Goal: Information Seeking & Learning: Check status

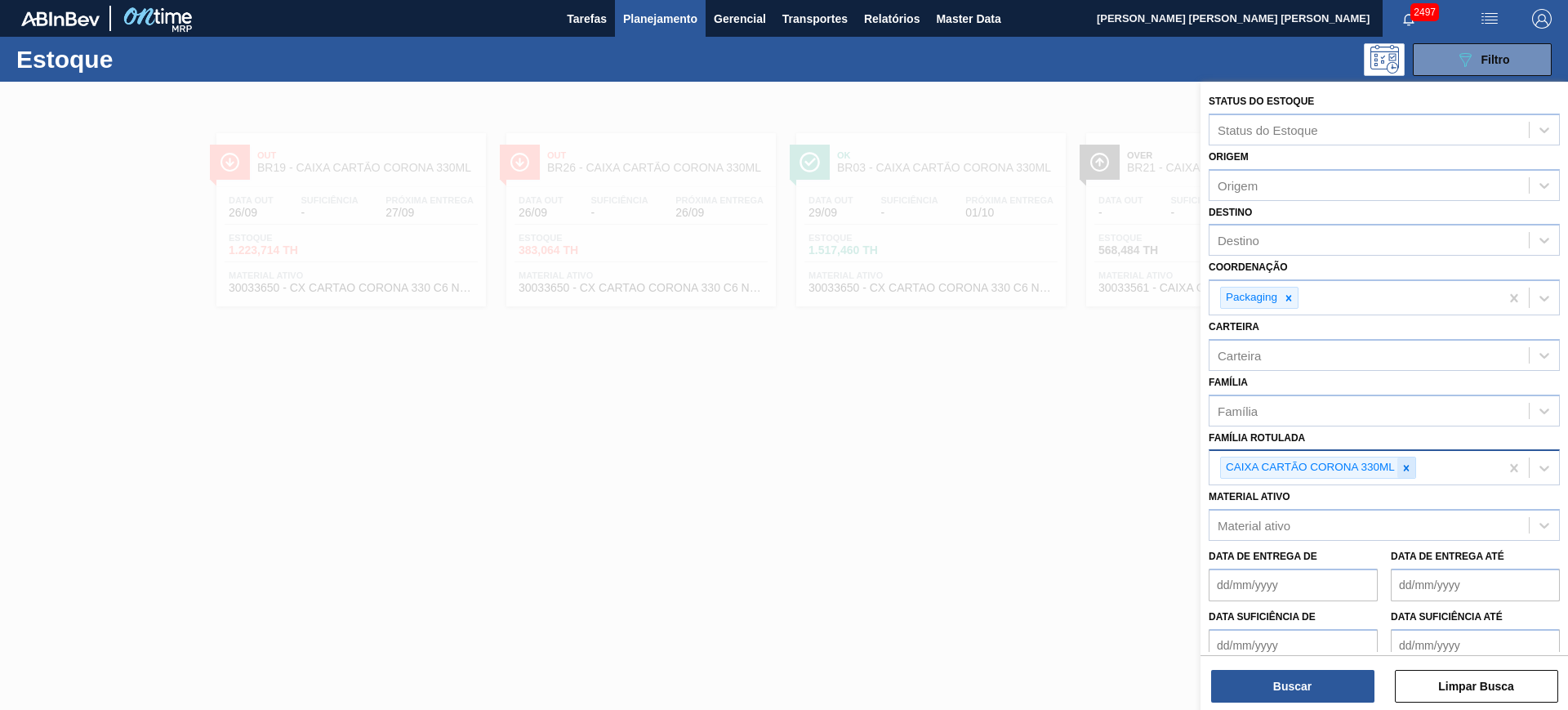
click at [1405, 463] on icon at bounding box center [1407, 469] width 12 height 12
paste Rotulada "CAIXA CARTÃO ORIGINAL 473ML C12 SLEEK"
type Rotulada "CAIXA CARTÃO ORIGINAL 473ML C12 SLEEK"
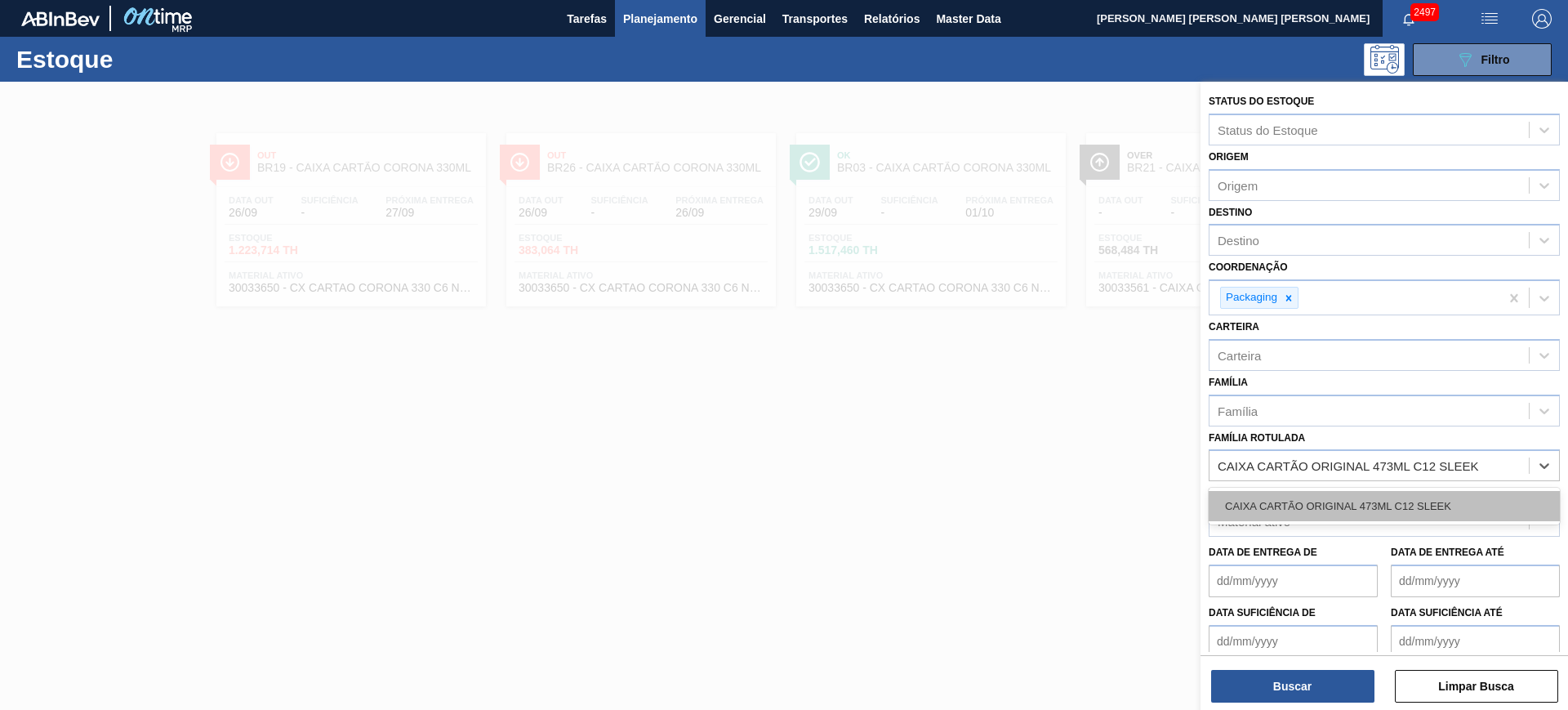
click at [1382, 496] on div "CAIXA CARTÃO ORIGINAL 473ML C12 SLEEK" at bounding box center [1384, 506] width 351 height 31
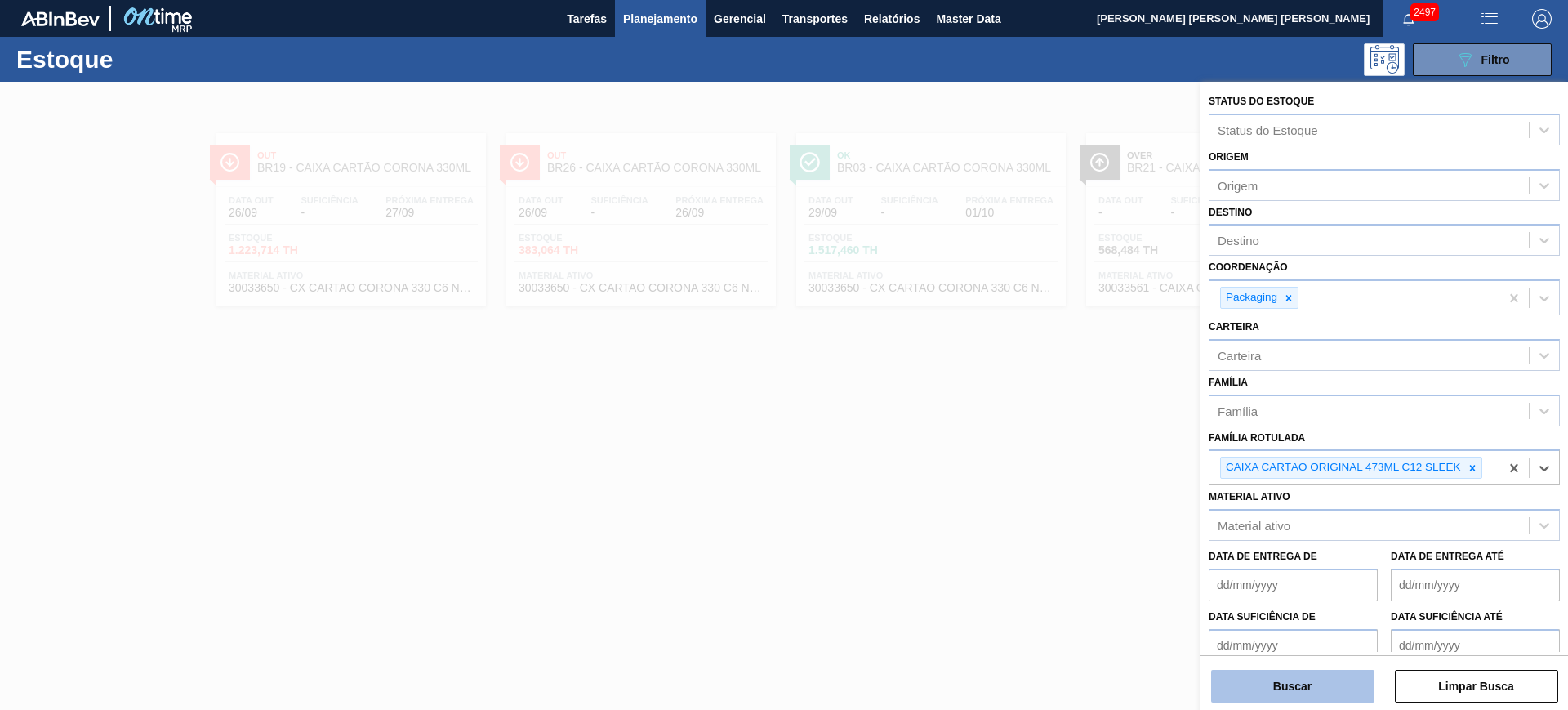
click at [1281, 675] on button "Buscar" at bounding box center [1293, 685] width 163 height 32
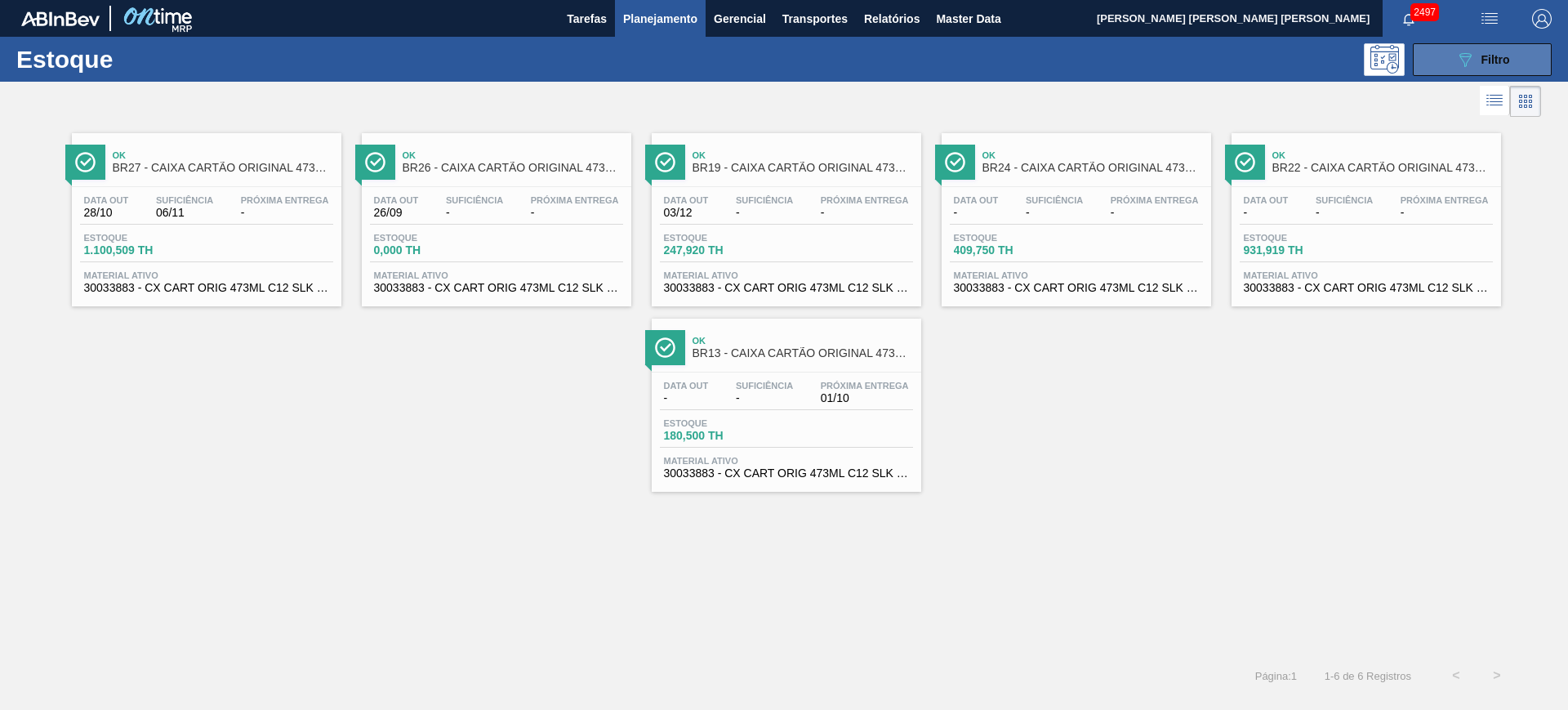
click at [1433, 71] on button "089F7B8B-B2A5-4AFE-B5C0-19BA573D28AC Filtro" at bounding box center [1482, 59] width 139 height 32
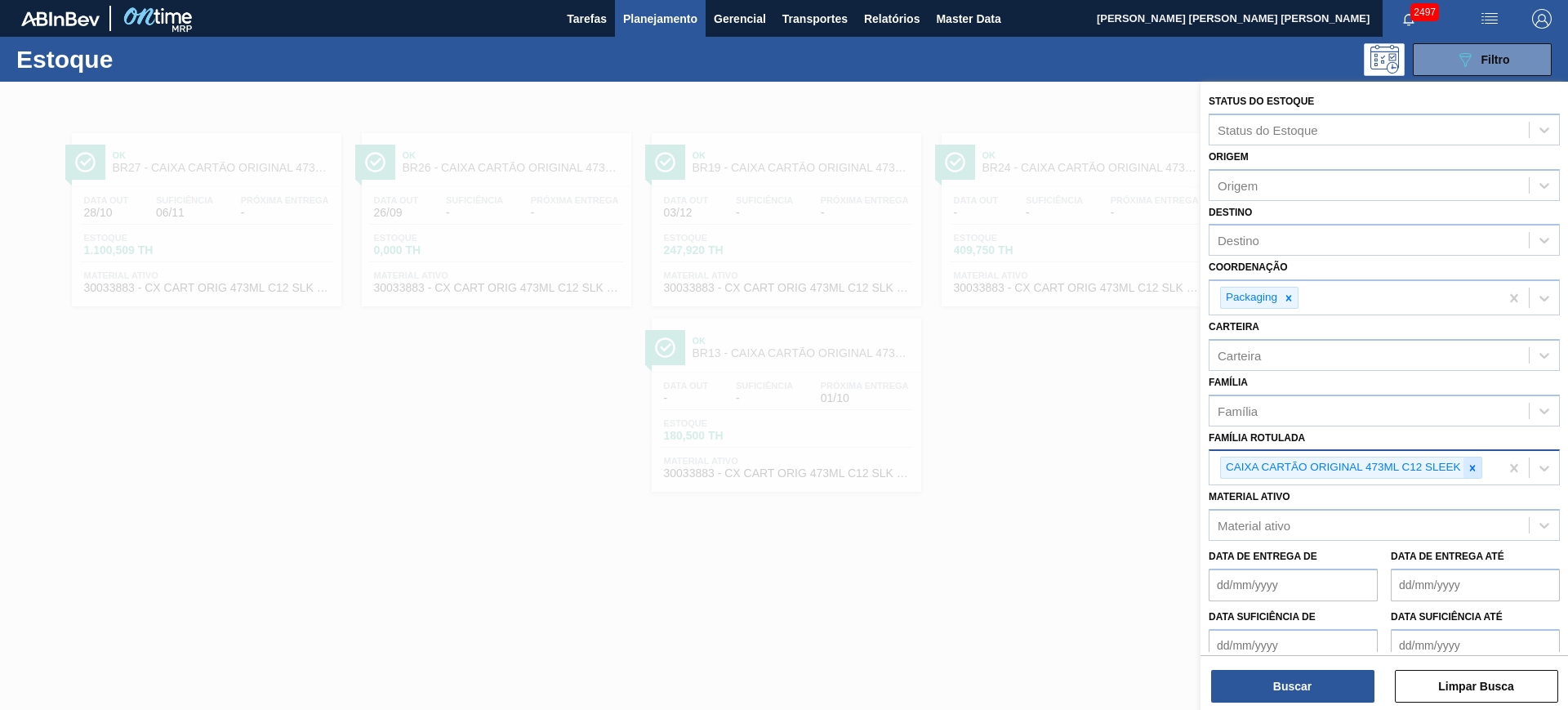
click at [1475, 464] on icon at bounding box center [1473, 469] width 12 height 12
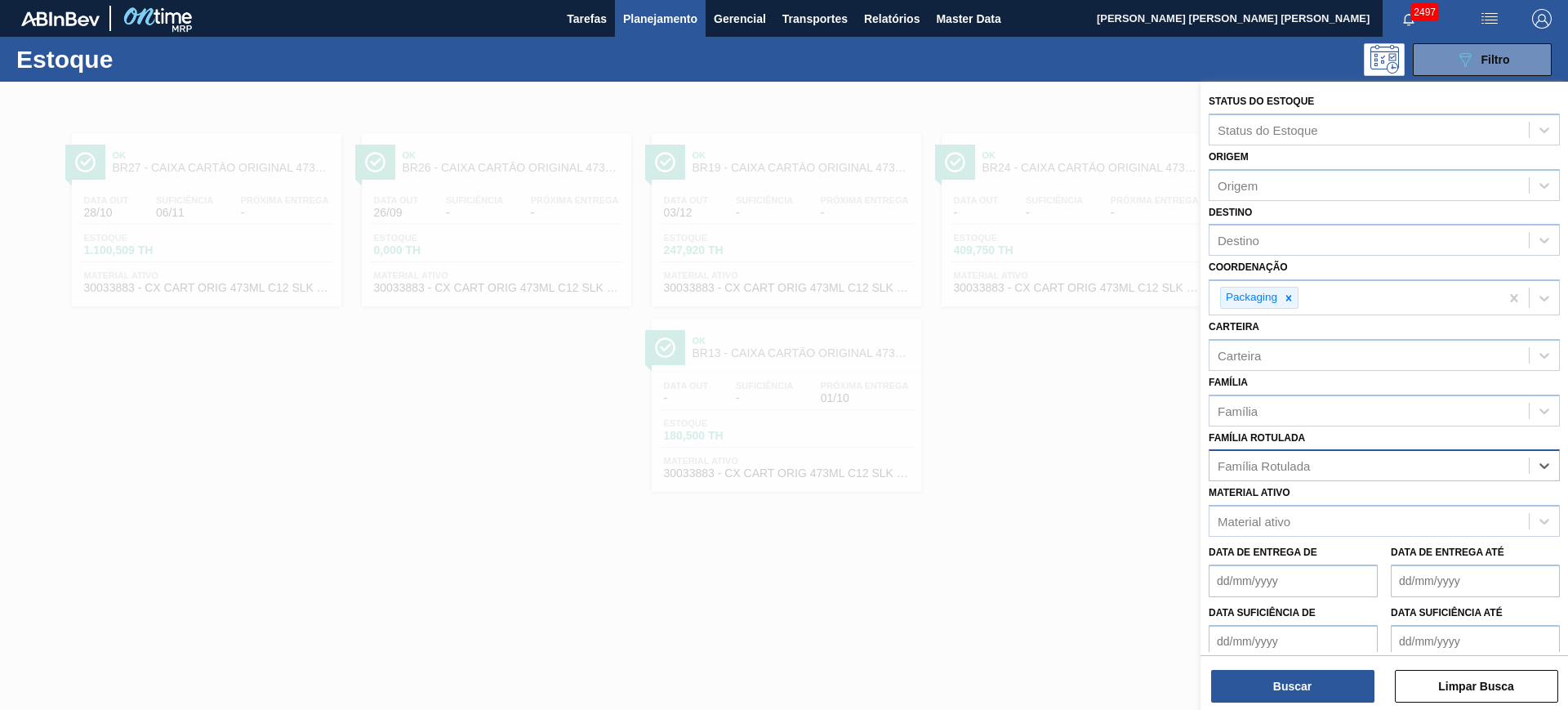
paste Rotulada "CAIXA CARTÃO SPATEN 350ML"
type Rotulada "CAIXA CARTÃO SPATEN 350ML"
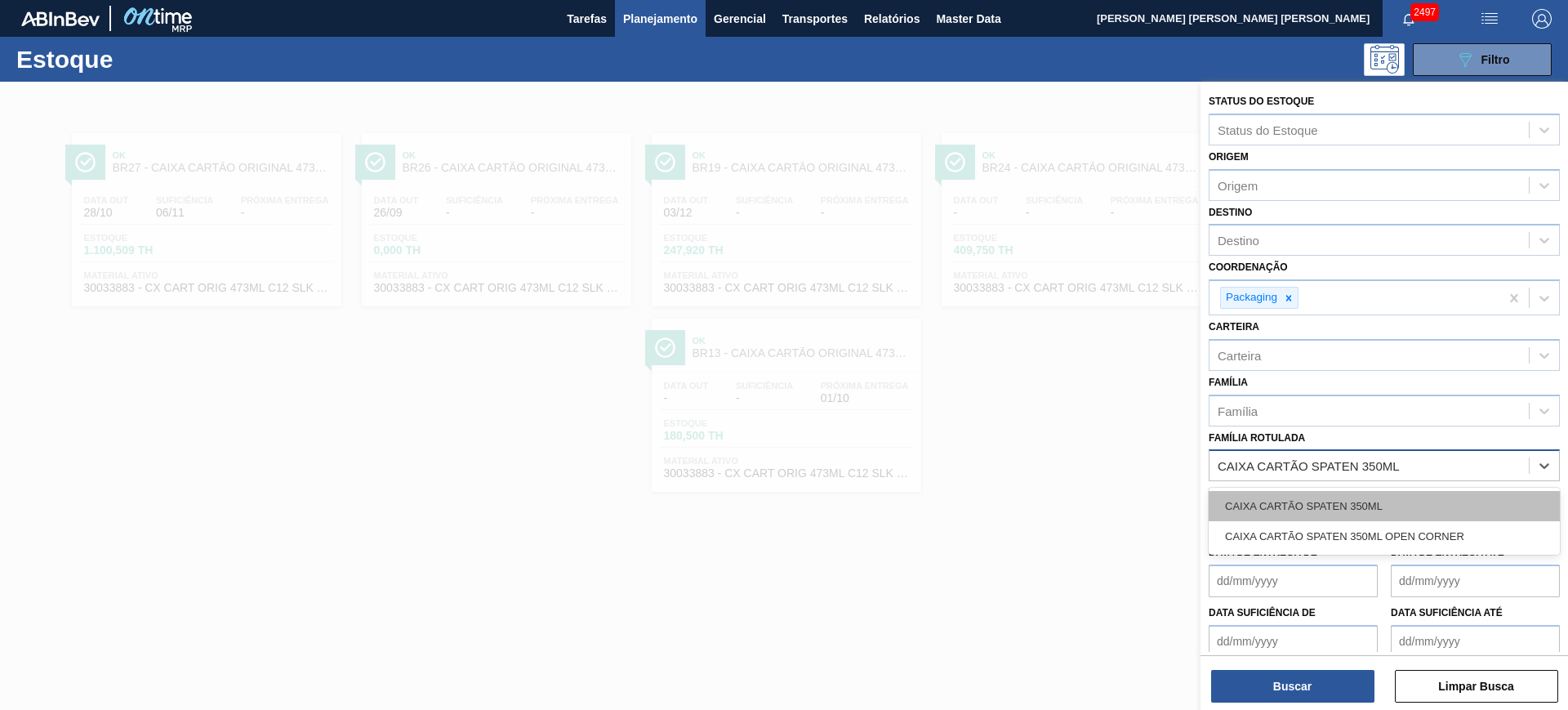
click at [1405, 502] on div "CAIXA CARTÃO SPATEN 350ML" at bounding box center [1384, 506] width 351 height 31
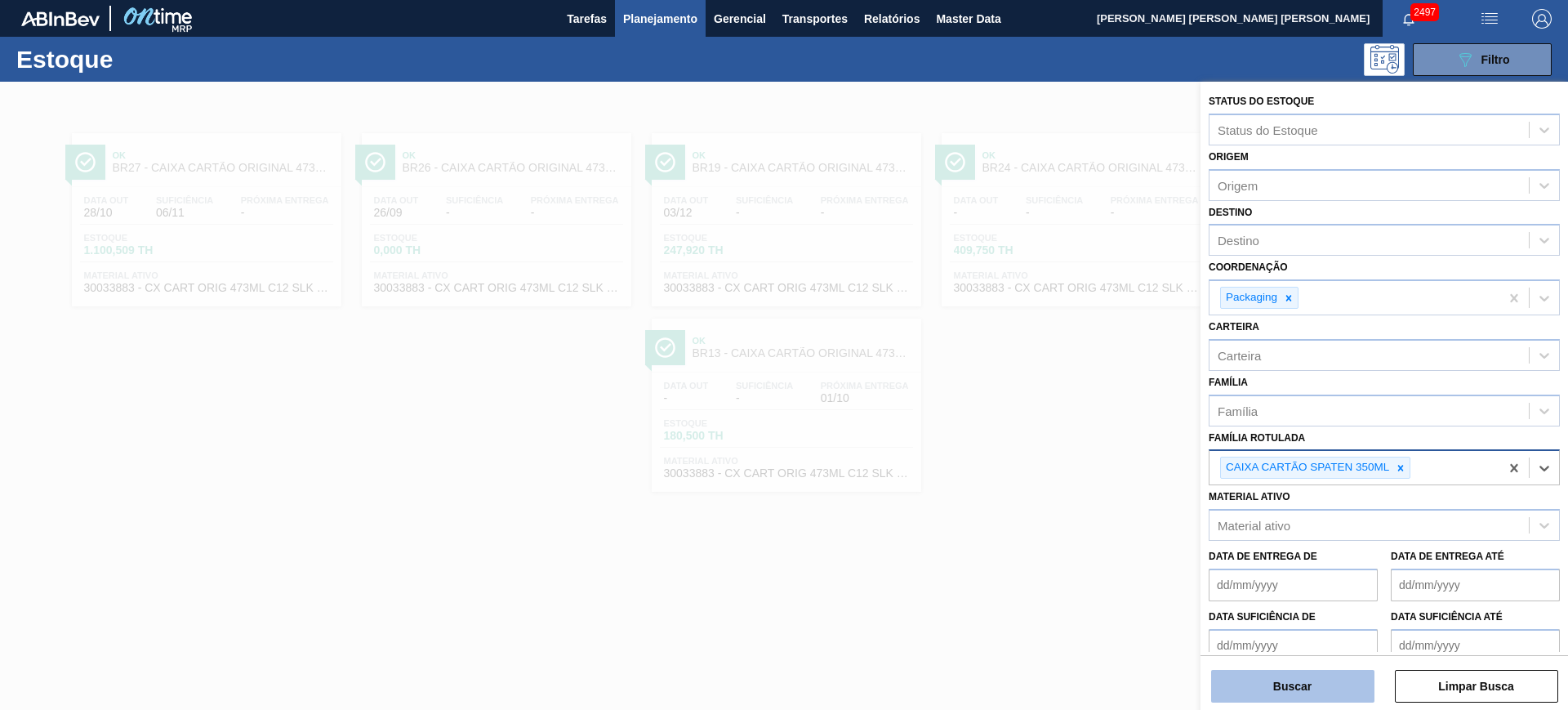
click at [1347, 684] on button "Buscar" at bounding box center [1293, 685] width 163 height 32
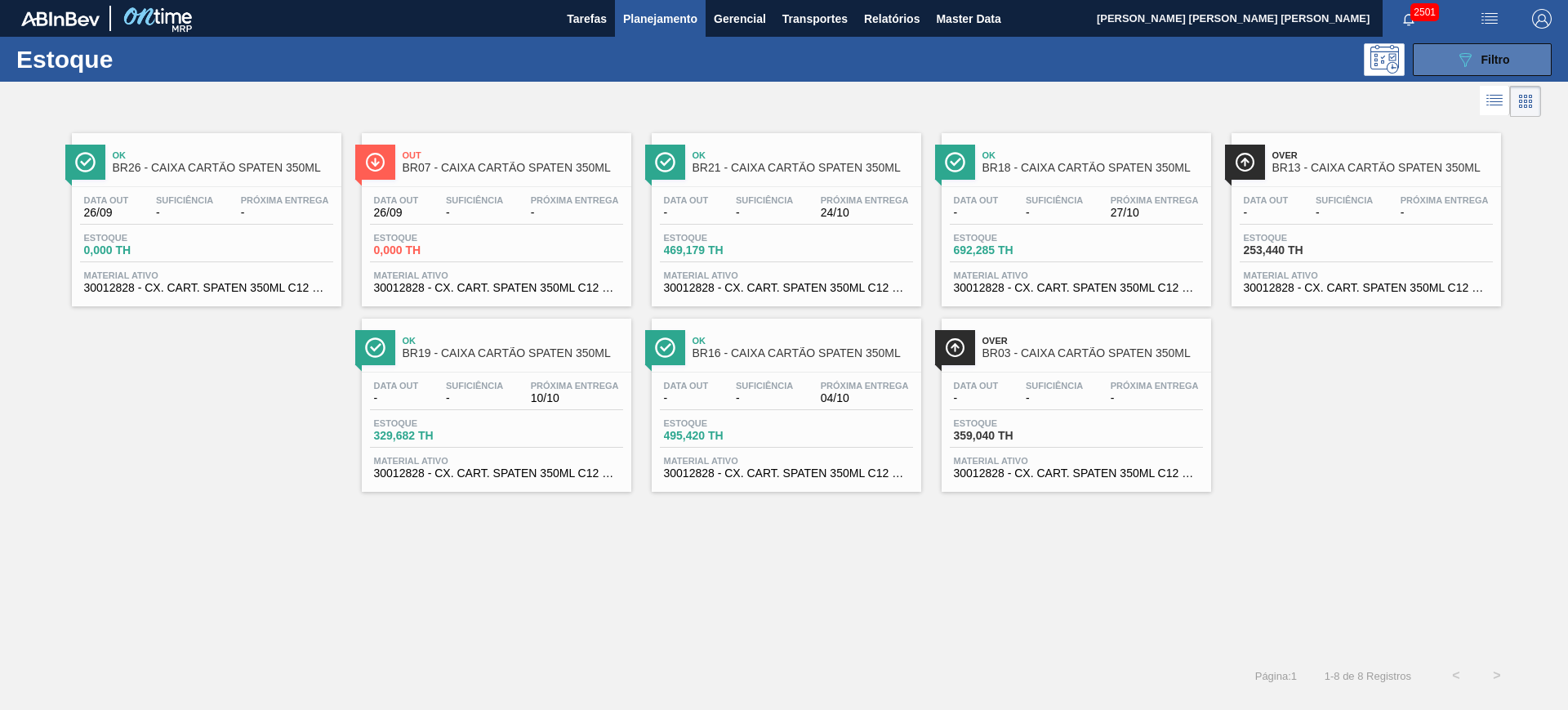
click at [1432, 63] on button "089F7B8B-B2A5-4AFE-B5C0-19BA573D28AC Filtro" at bounding box center [1482, 59] width 139 height 32
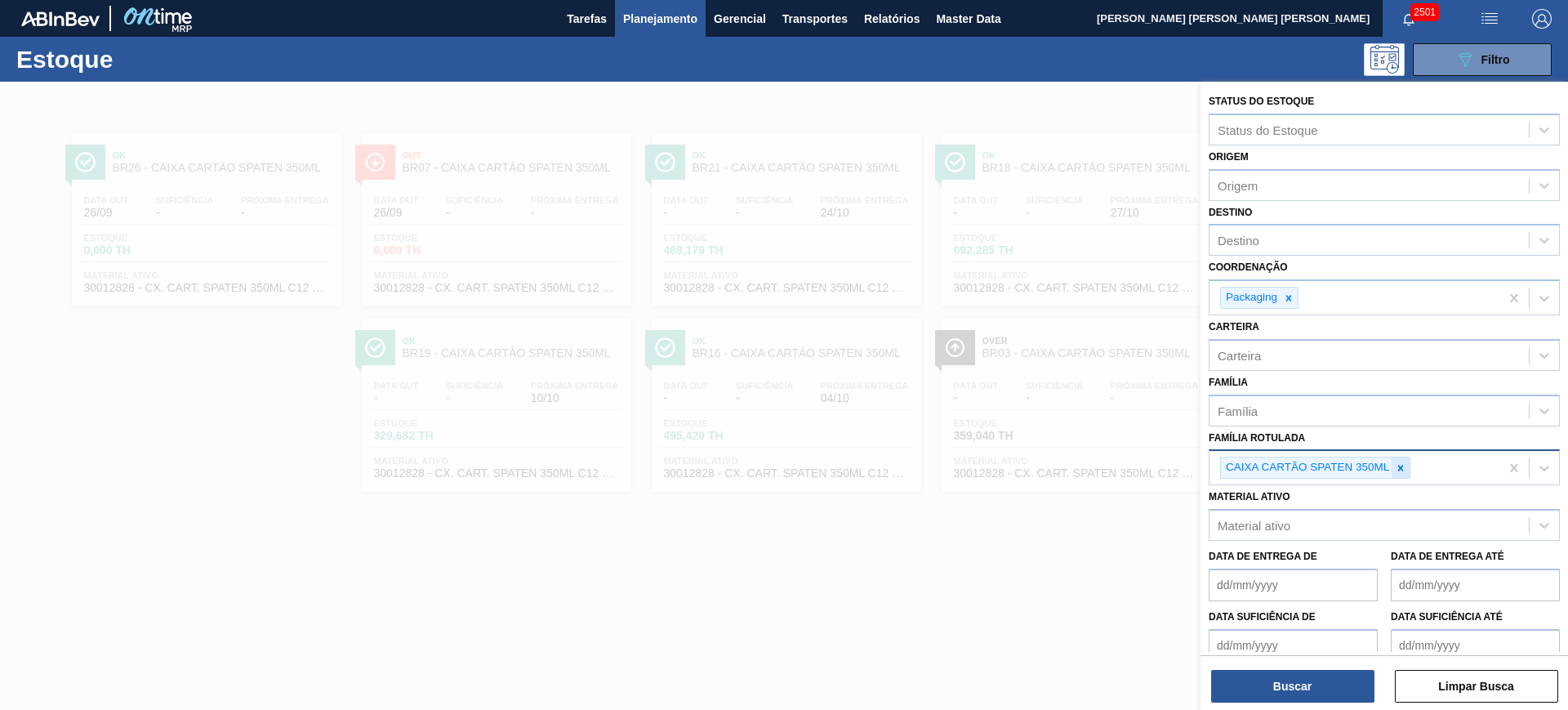
click at [1400, 475] on div at bounding box center [1401, 468] width 18 height 21
paste Rotulada "CAIXA CARTÃO SPATEN 350ML C12"
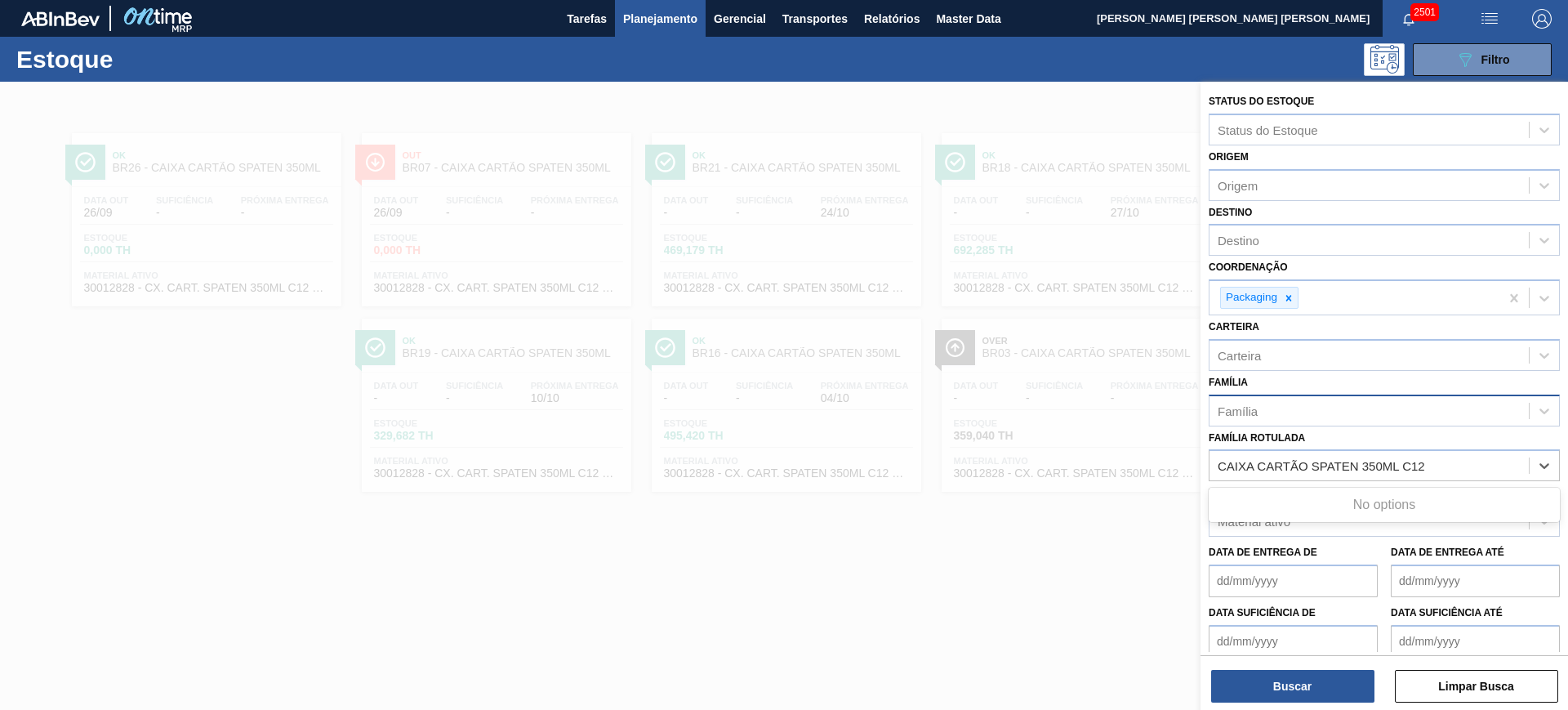
type Rotulada "CAIXA CARTÃO SPATEN 350ML C12"
click at [1411, 423] on div "Família" at bounding box center [1384, 411] width 351 height 32
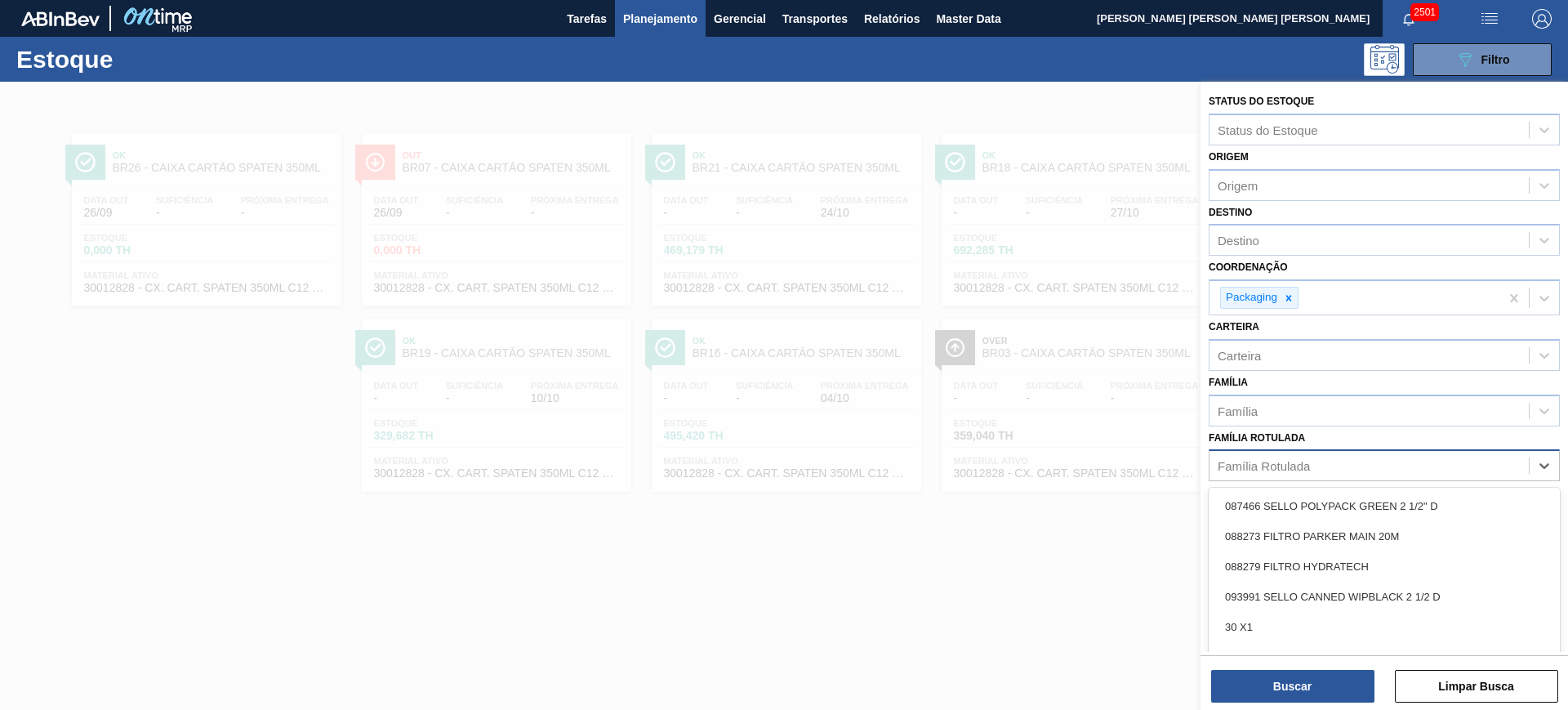
click at [1283, 473] on div "Família Rotulada" at bounding box center [1264, 466] width 93 height 14
paste Rotulada "CAIXA CARTÃO SPATEN 350ML"
type Rotulada "CAIXA CARTÃO SPATEN 350ML"
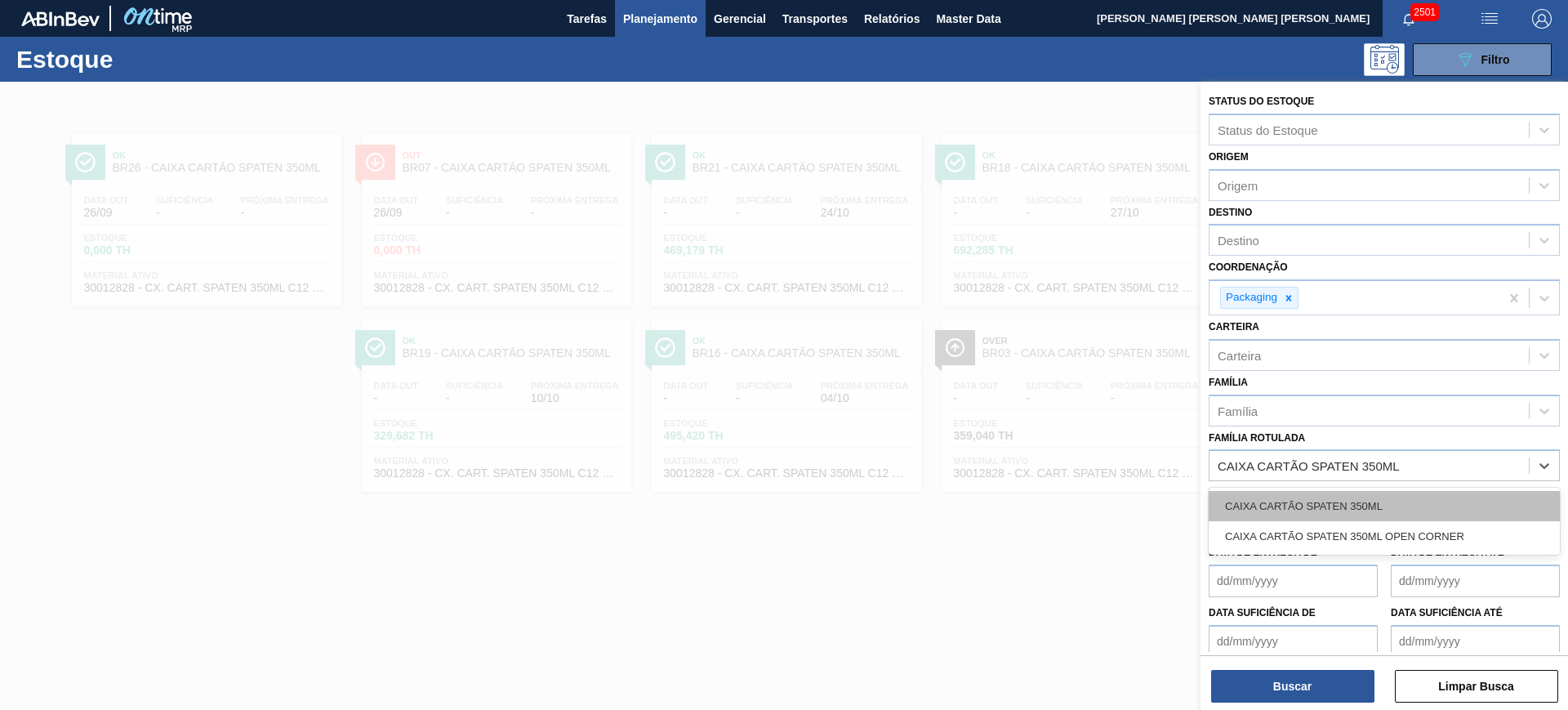
click at [1293, 502] on div "CAIXA CARTÃO SPATEN 350ML" at bounding box center [1384, 506] width 351 height 31
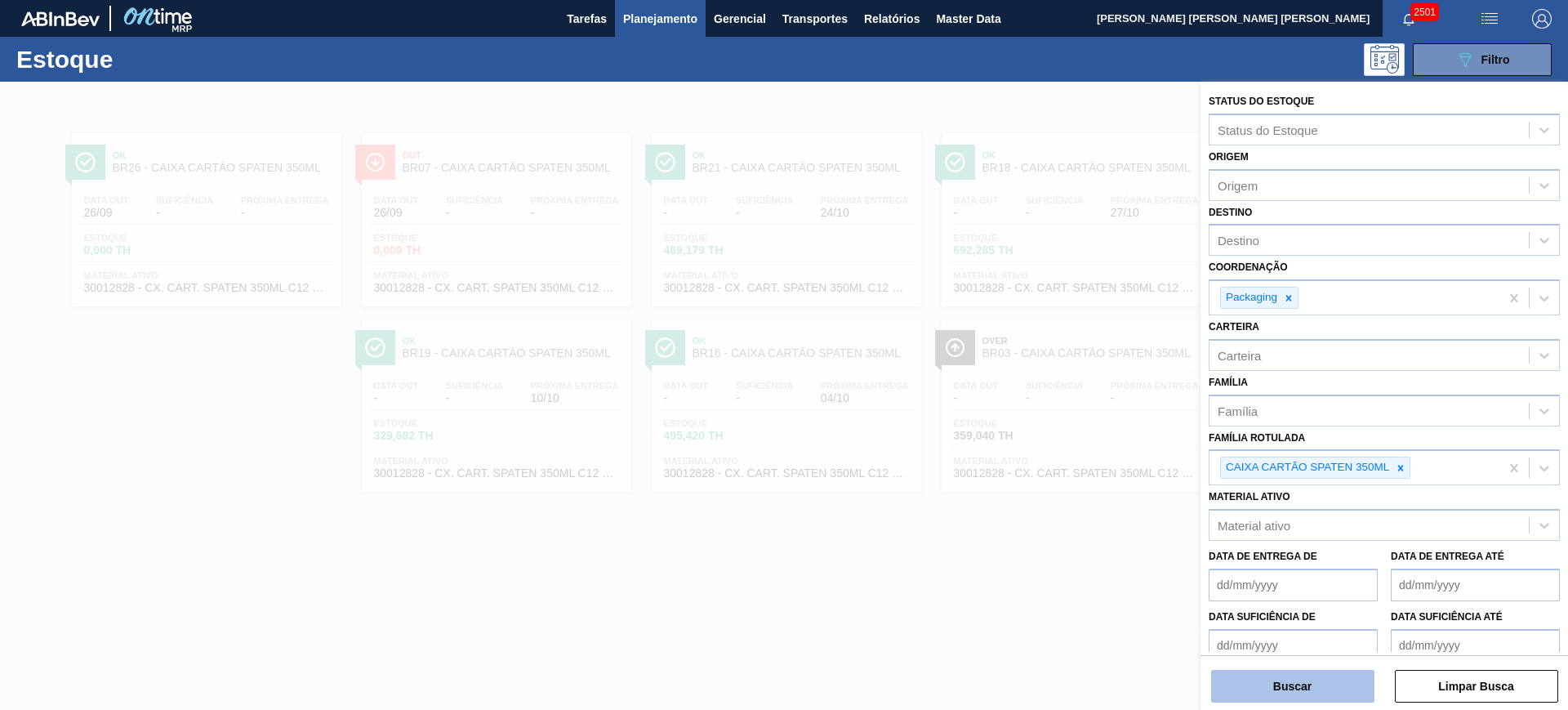
click at [1335, 682] on button "Buscar" at bounding box center [1293, 685] width 163 height 32
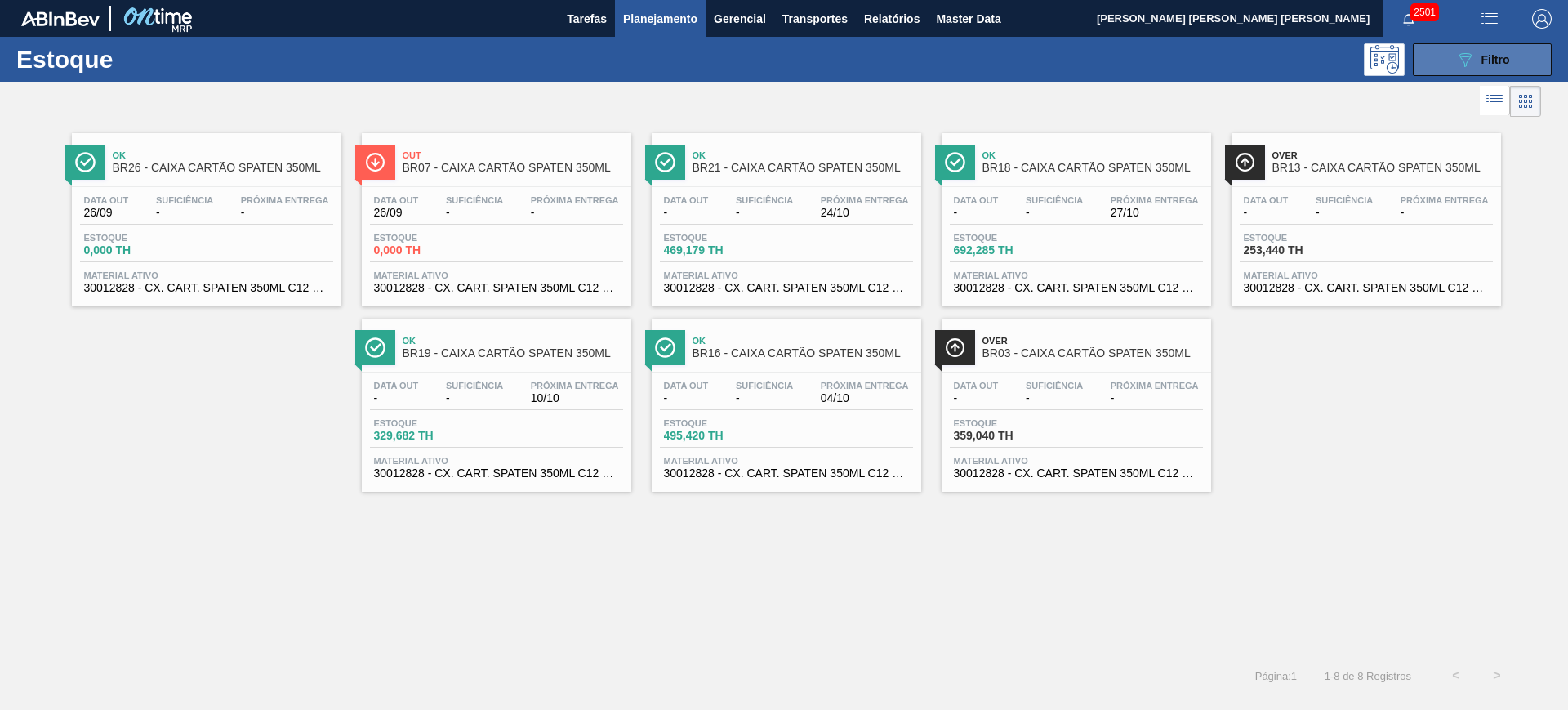
click at [1480, 70] on button "089F7B8B-B2A5-4AFE-B5C0-19BA573D28AC Filtro" at bounding box center [1482, 59] width 139 height 32
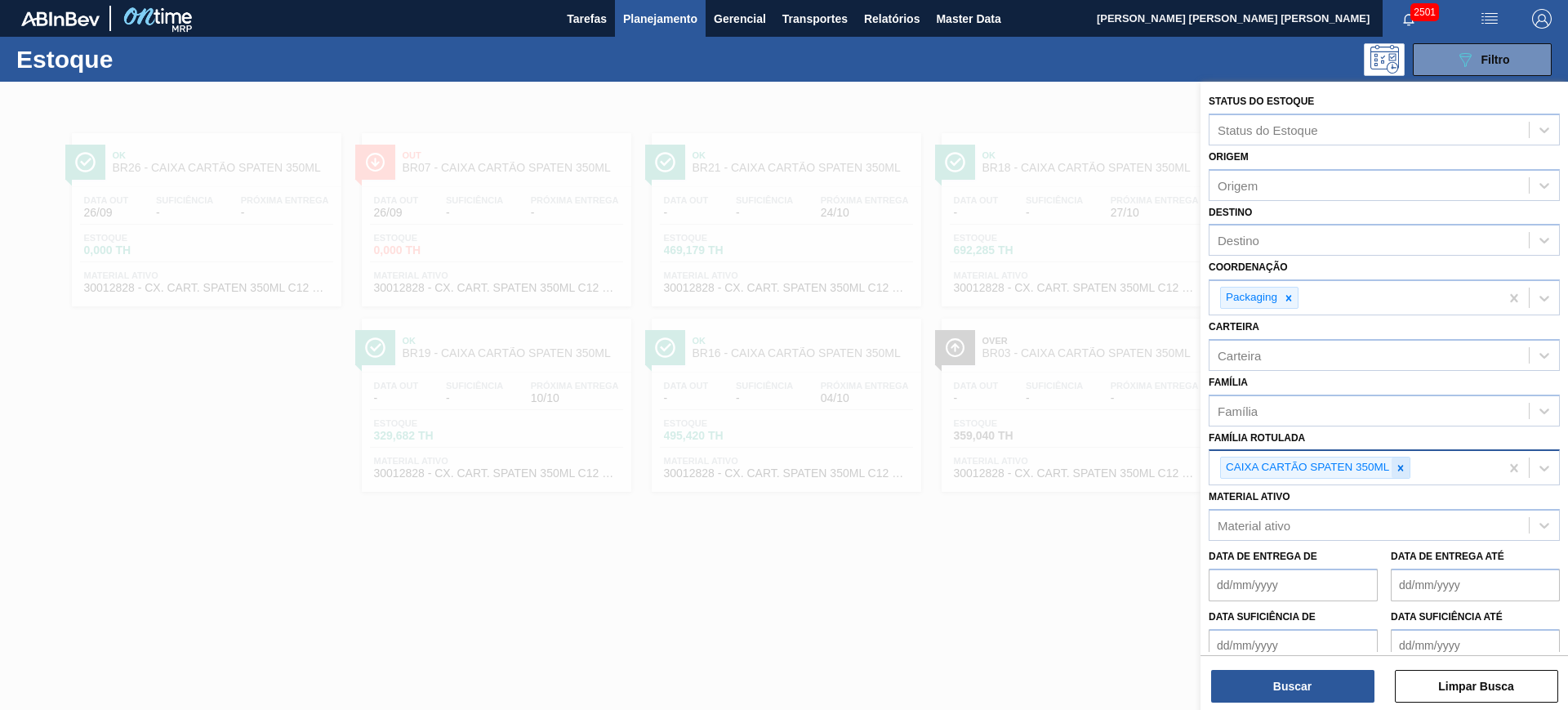
click at [1405, 467] on icon at bounding box center [1401, 469] width 12 height 12
paste Rotulada "BANDEJA PAPELÃO 2PACK1L"
type Rotulada "BANDEJA PAPELÃO 2PACK1L"
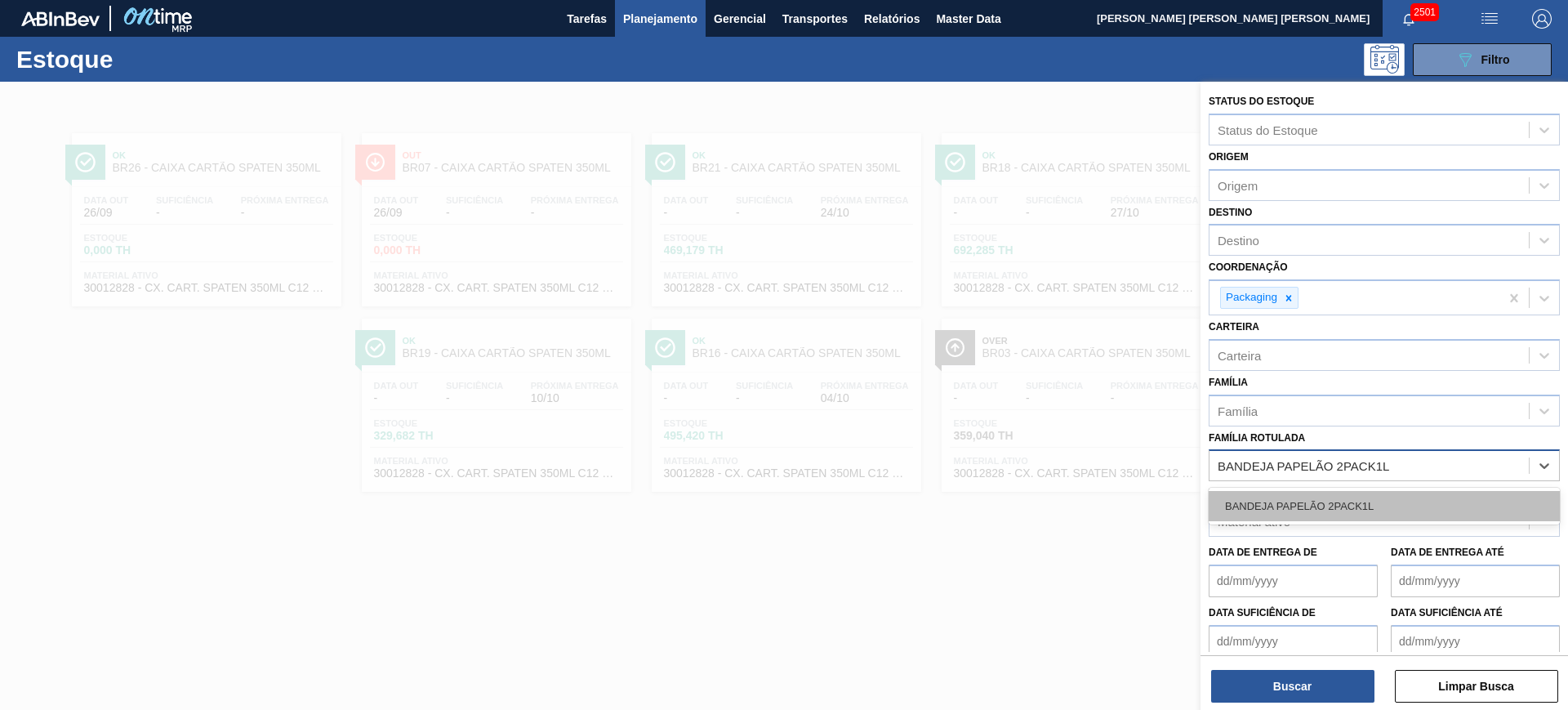
click at [1384, 507] on div "BANDEJA PAPELÃO 2PACK1L" at bounding box center [1384, 506] width 351 height 31
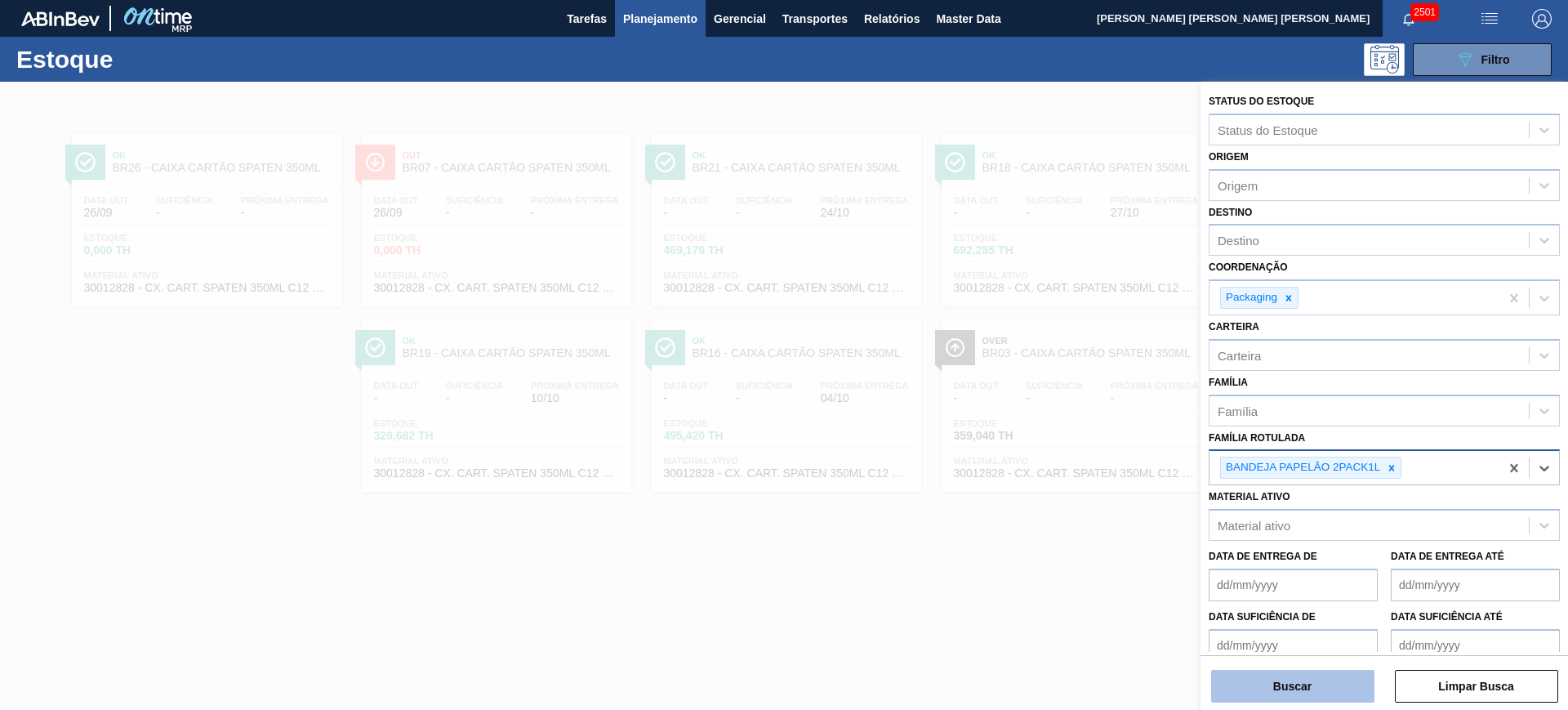
click at [1345, 689] on button "Buscar" at bounding box center [1293, 685] width 163 height 32
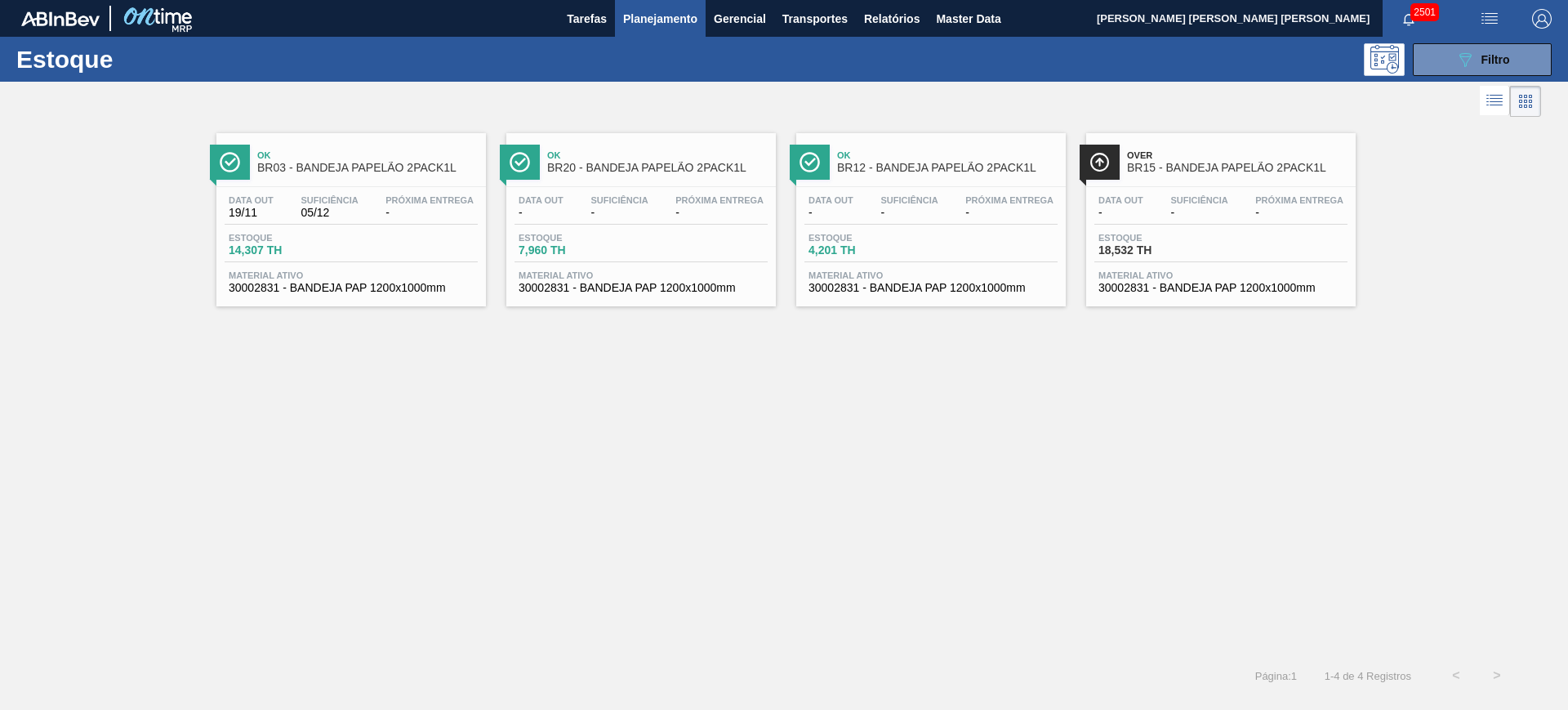
drag, startPoint x: 345, startPoint y: 219, endPoint x: 1070, endPoint y: 420, distance: 752.3
click at [1070, 420] on div "Ok BR03 - BANDEJA PAPELÃO 2PACK1L Data out 19/11 Suficiência 05/12 Próxima Entr…" at bounding box center [784, 388] width 1568 height 535
click at [1475, 66] on div "089F7B8B-B2A5-4AFE-B5C0-19BA573D28AC Filtro" at bounding box center [1483, 60] width 55 height 20
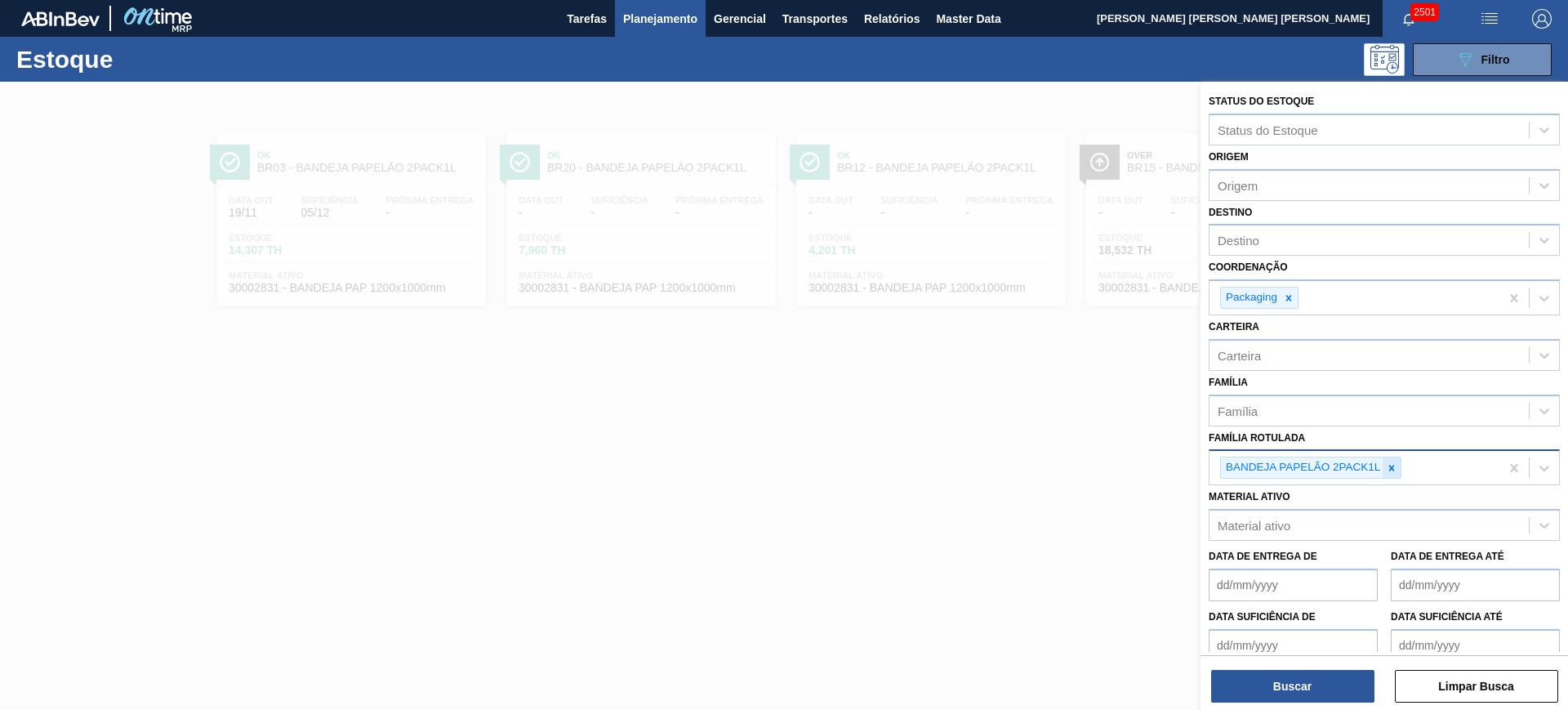
click at [1399, 470] on div at bounding box center [1392, 468] width 18 height 21
paste Rotulada "CAIXA CARTÃO SPATEN 330ML"
type Rotulada "CAIXA CARTÃO SPATEN 330ML"
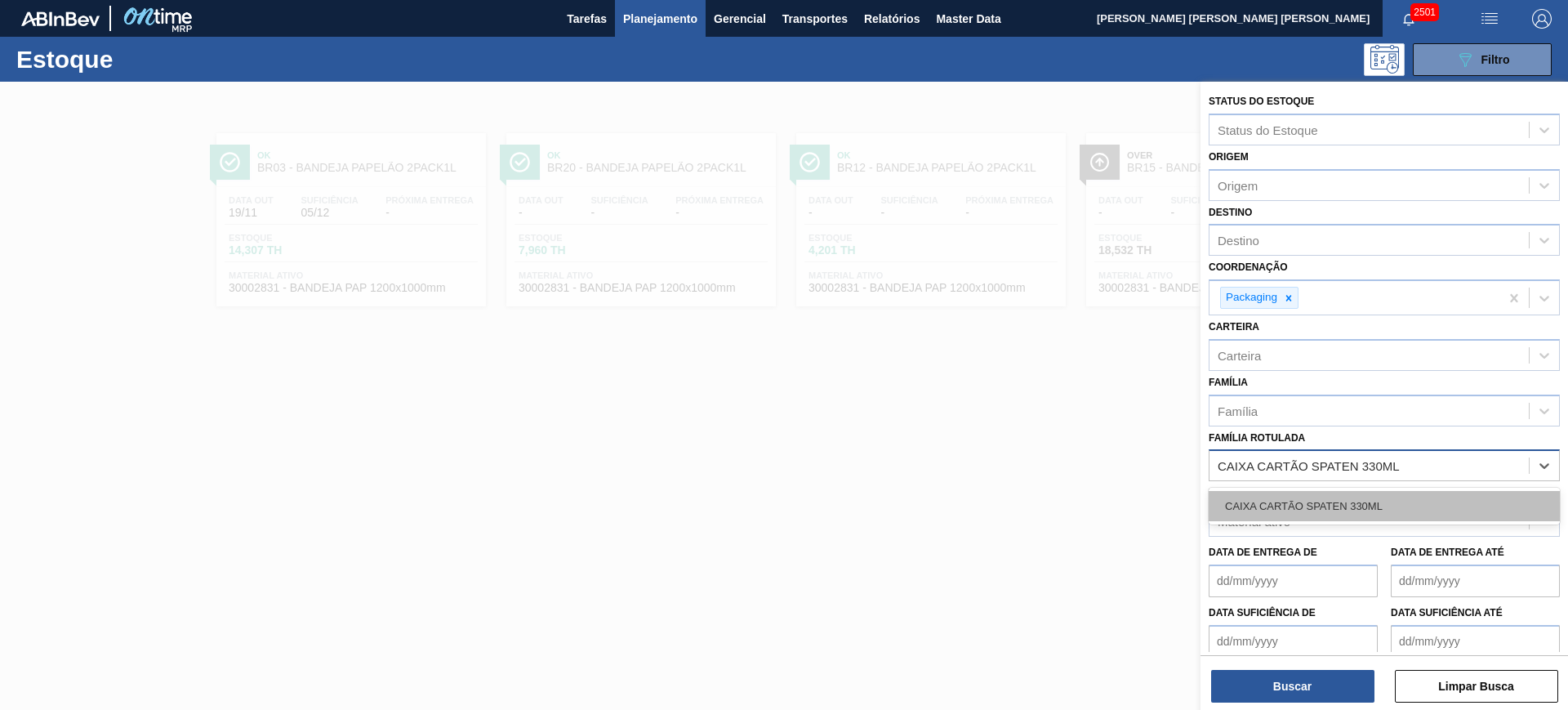
click at [1387, 497] on div "CAIXA CARTÃO SPATEN 330ML" at bounding box center [1384, 506] width 351 height 31
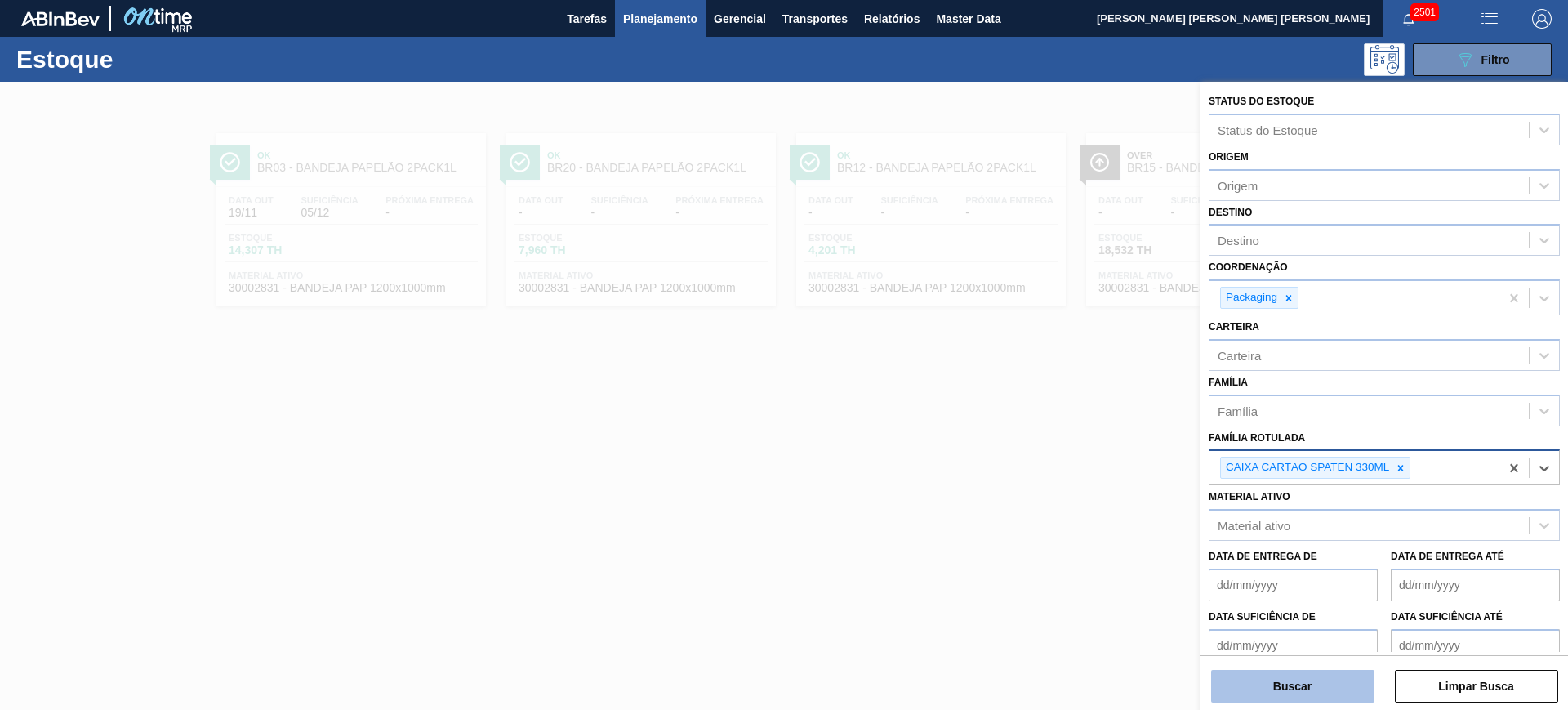
click at [1339, 678] on button "Buscar" at bounding box center [1293, 685] width 163 height 32
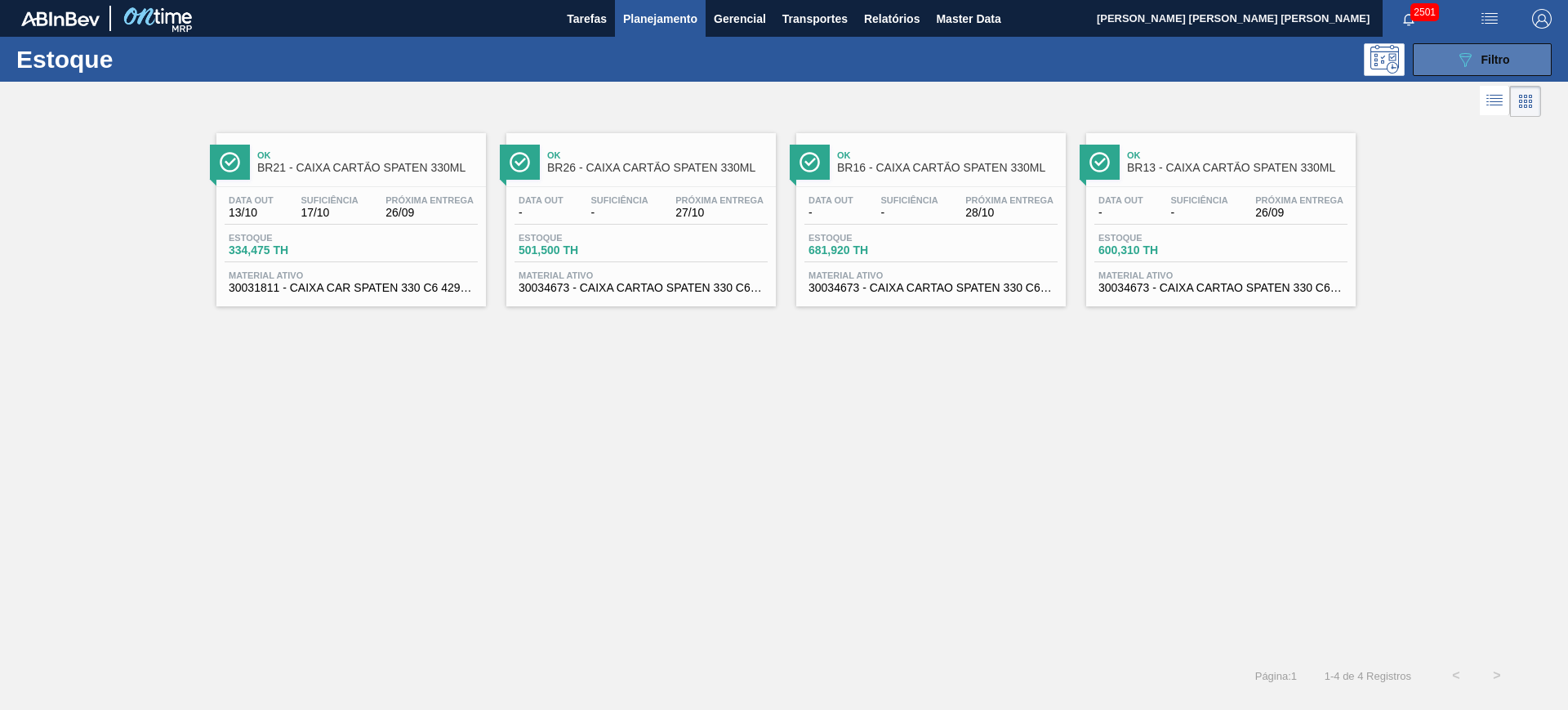
click at [1462, 55] on icon at bounding box center [1466, 60] width 12 height 14
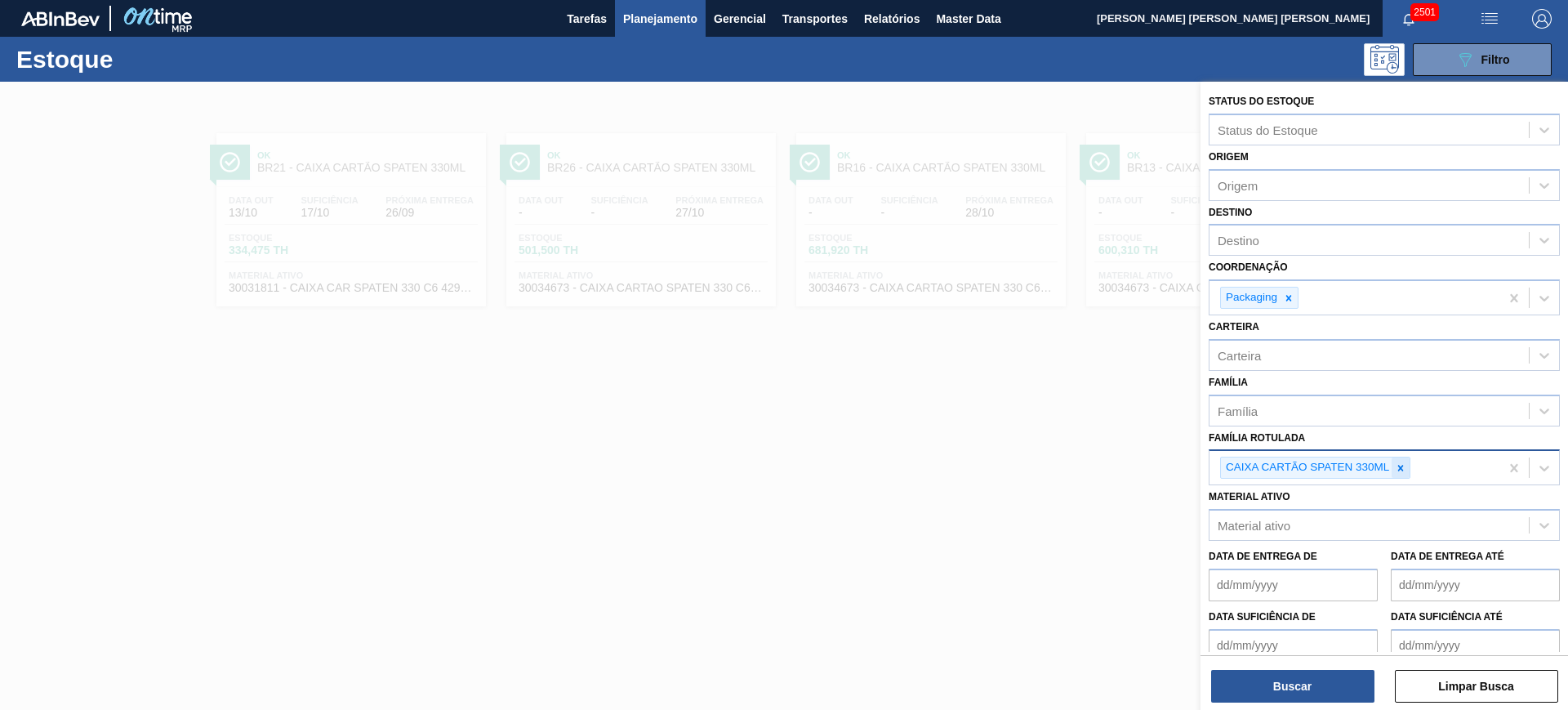
click at [1404, 474] on div at bounding box center [1401, 468] width 18 height 21
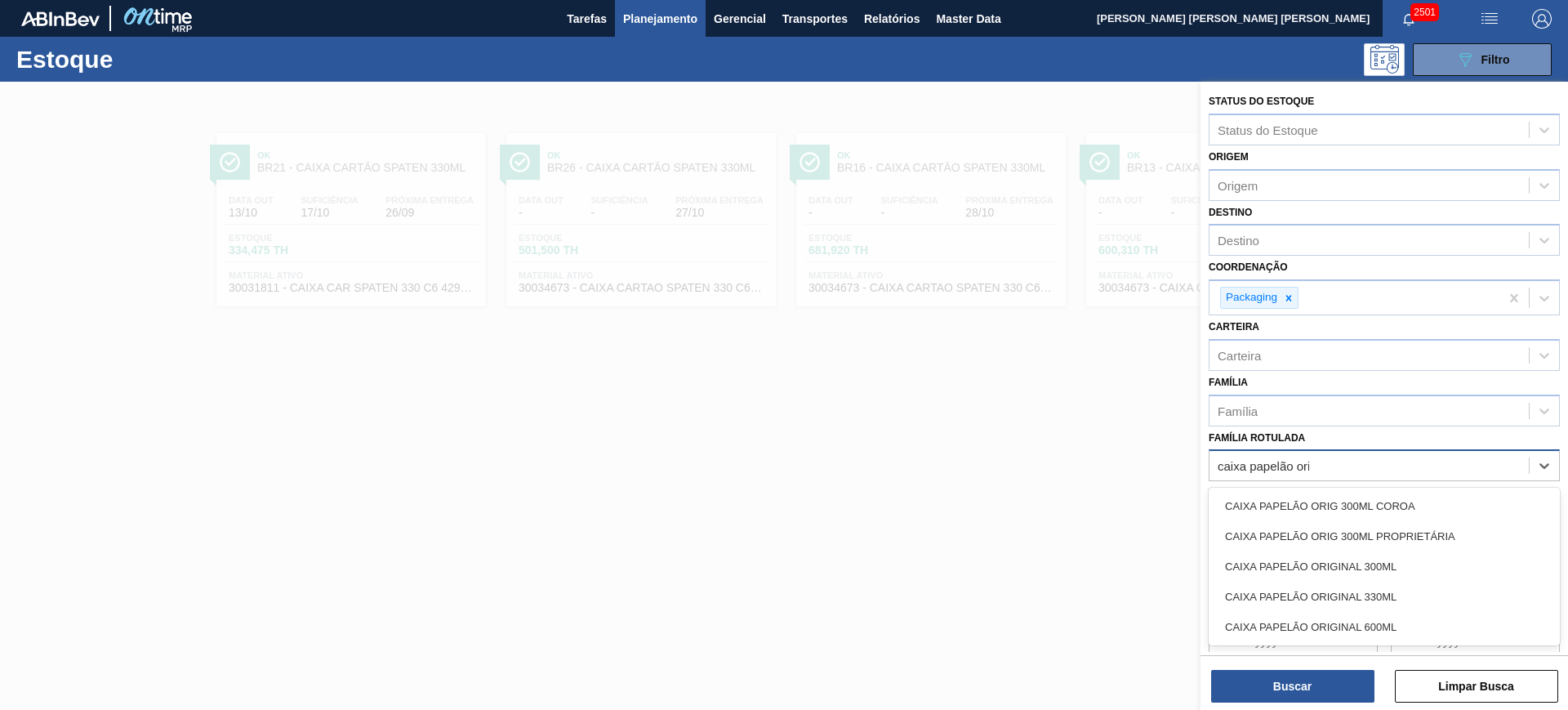
type Rotulada "caixa papelão orig"
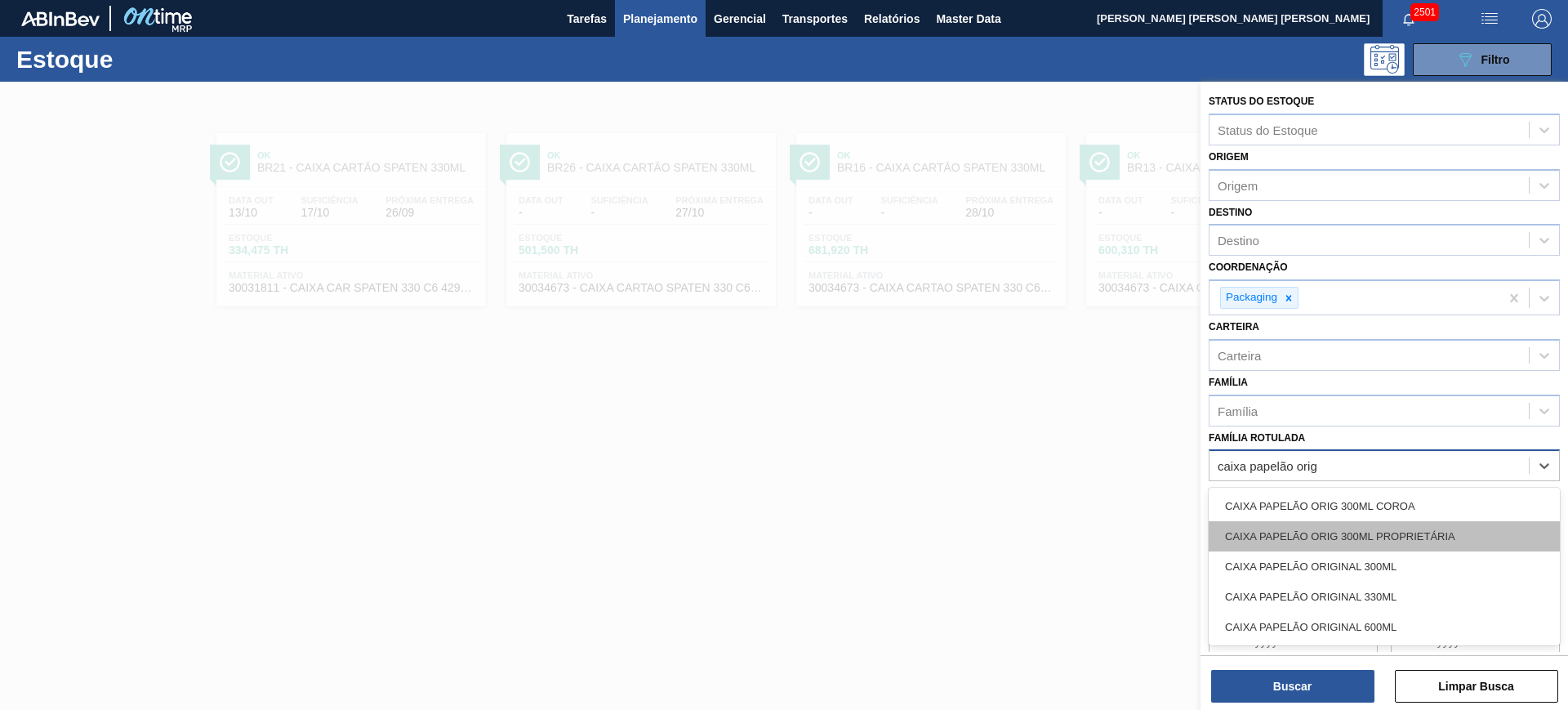
click at [1414, 528] on div "CAIXA PAPELÃO ORIG 300ML PROPRIETÁRIA" at bounding box center [1384, 536] width 351 height 31
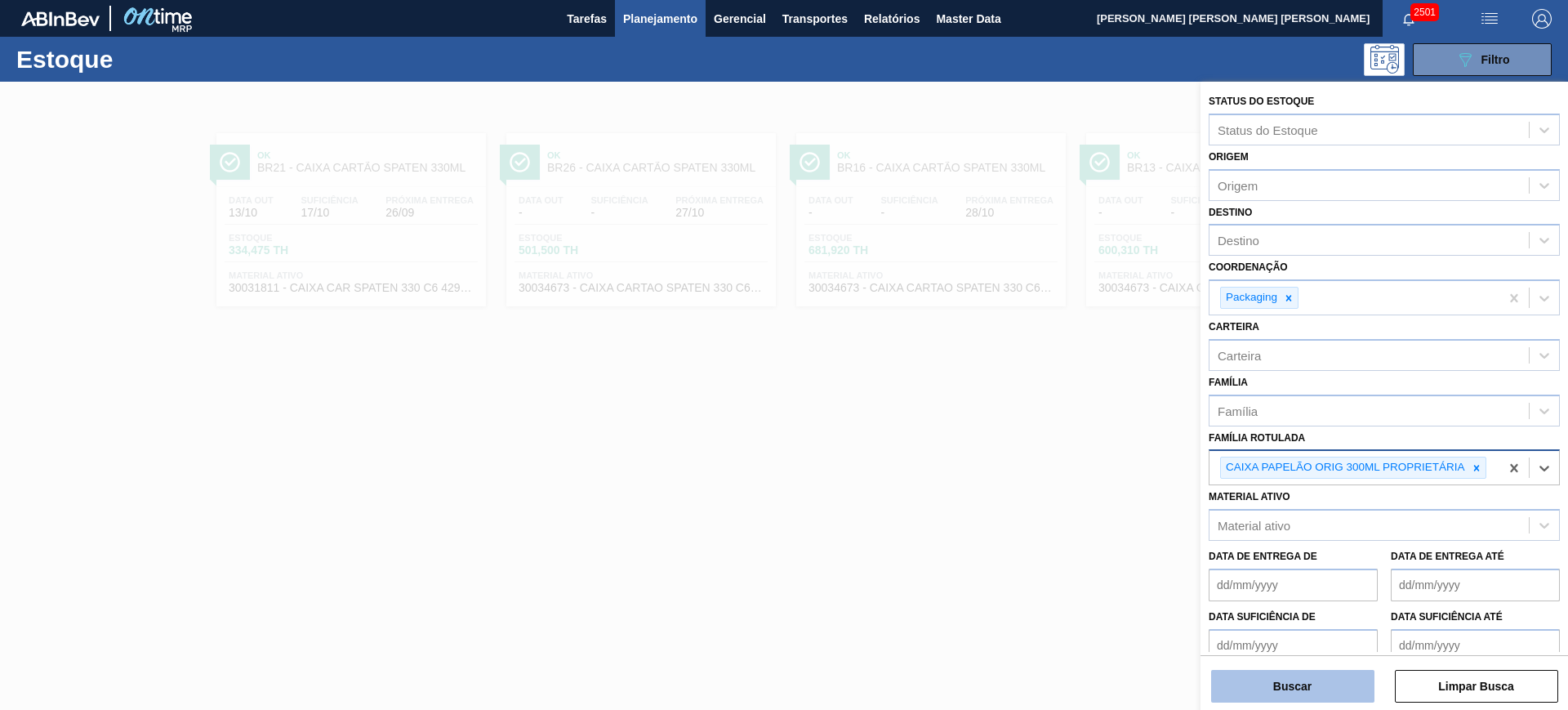
click at [1337, 687] on button "Buscar" at bounding box center [1293, 685] width 163 height 32
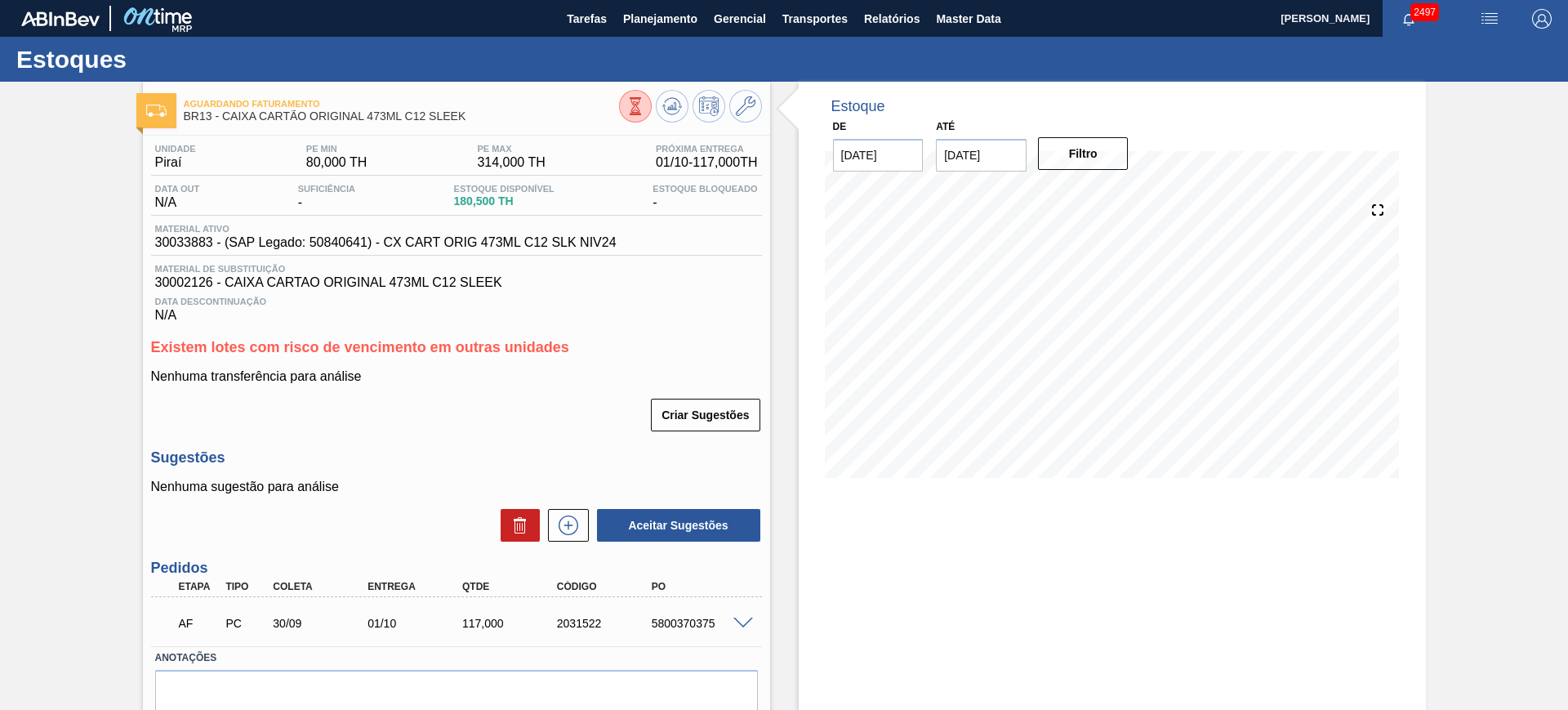
click at [742, 623] on span at bounding box center [743, 623] width 20 height 12
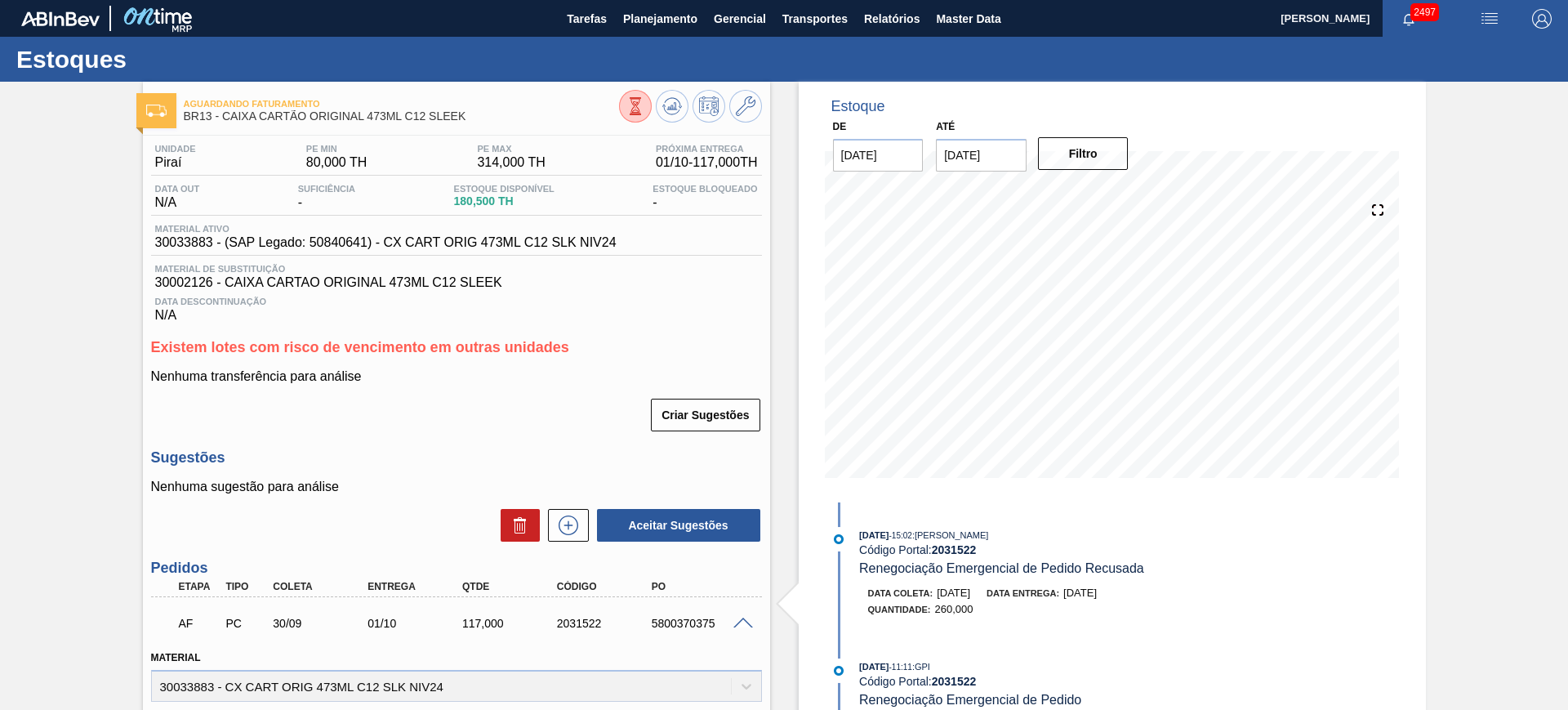
click at [742, 622] on span at bounding box center [743, 623] width 20 height 12
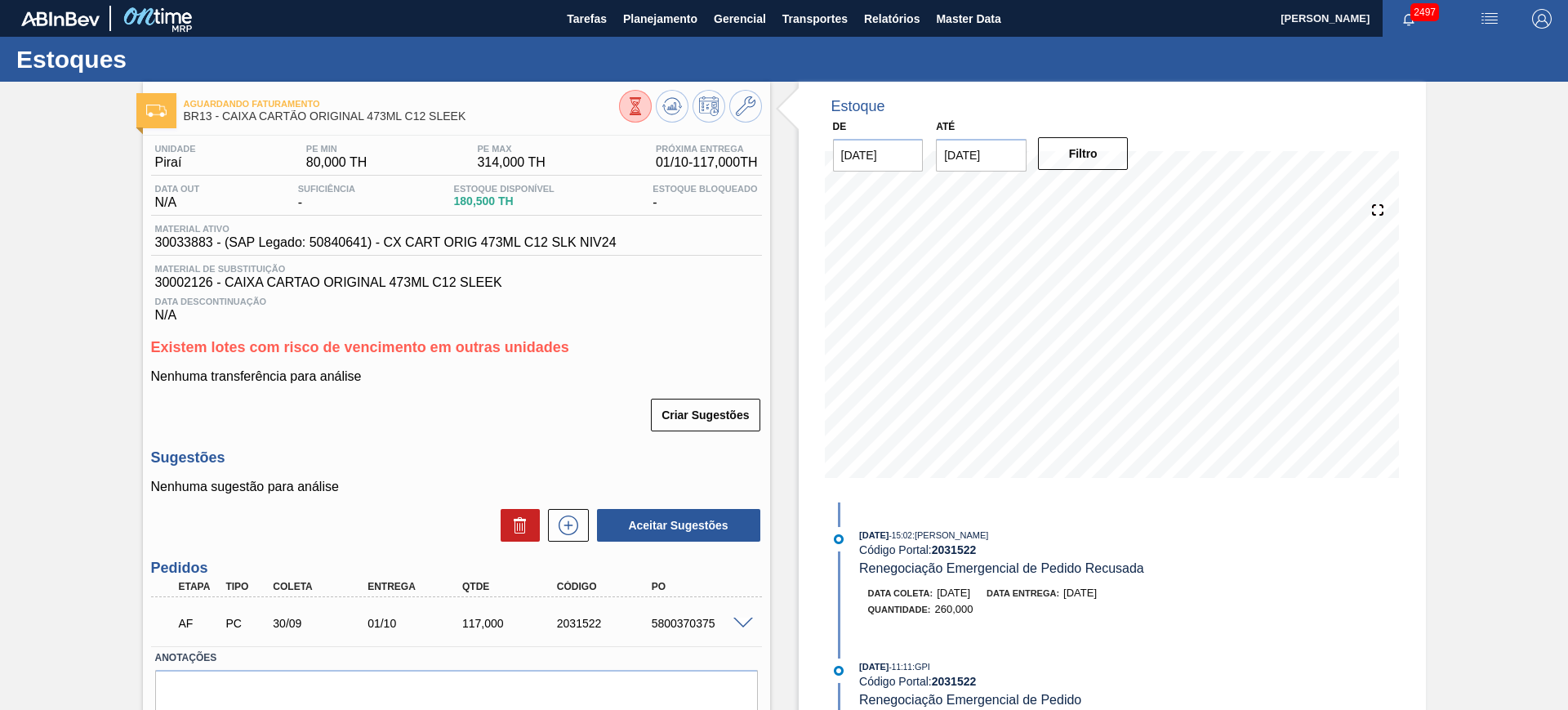
click at [180, 276] on span "30002126 - CAIXA CARTAO ORIGINAL 473ML C12 SLEEK" at bounding box center [457, 283] width 602 height 15
click at [179, 237] on span "30033883 - (SAP Legado: 50840641) - CX CART ORIG 473ML C12 SLK NIV24" at bounding box center [386, 242] width 462 height 15
copy span "30033883"
drag, startPoint x: 615, startPoint y: 233, endPoint x: 457, endPoint y: 237, distance: 158.1
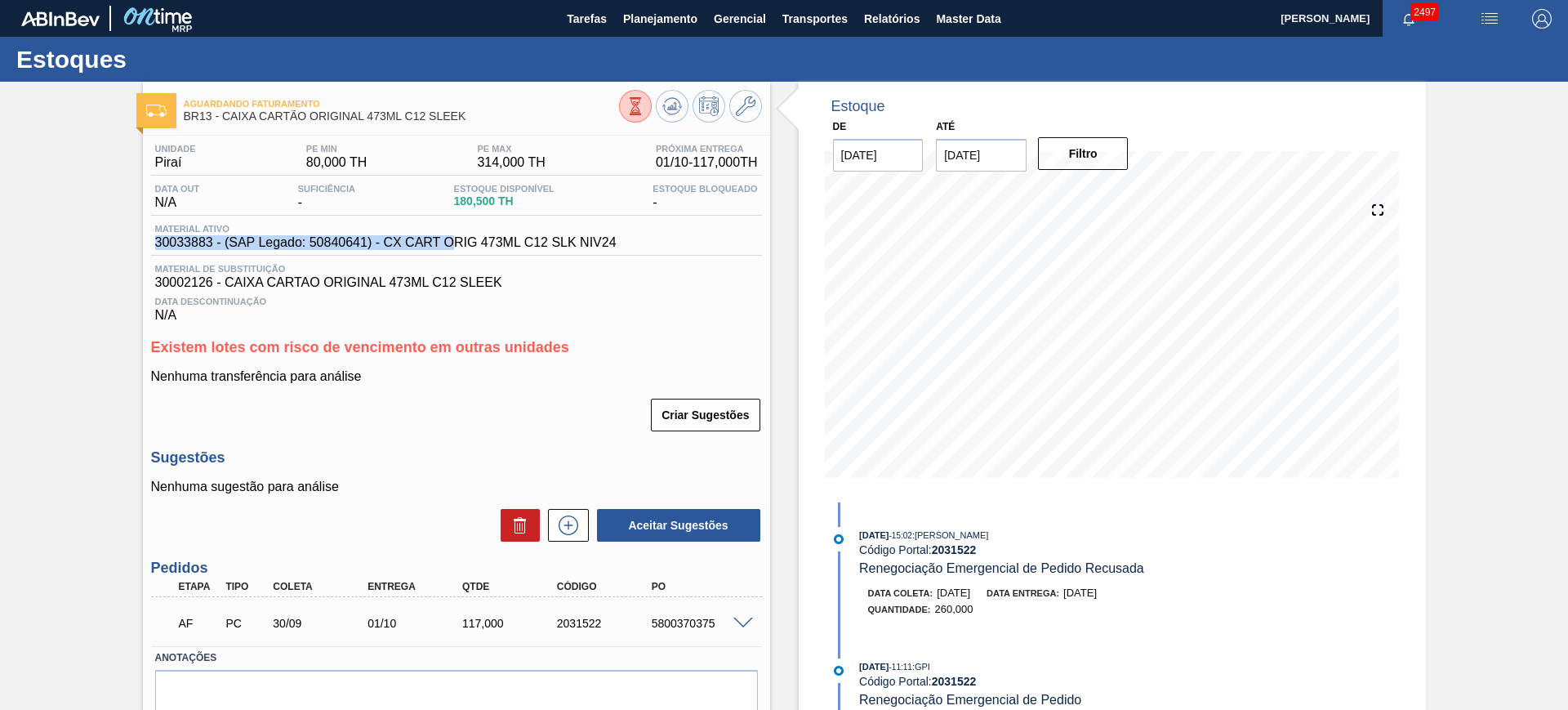
click at [457, 237] on div "Material ativo 30033883 - (SAP Legado: 50840641) - CX CART ORIG 473ML C12 SLK N…" at bounding box center [386, 236] width 470 height 27
click at [508, 236] on span "30033883 - (SAP Legado: 50840641) - CX CART ORIG 473ML C12 SLK NIV24" at bounding box center [386, 242] width 462 height 15
drag, startPoint x: 622, startPoint y: 241, endPoint x: 387, endPoint y: 246, distance: 235.1
click at [387, 246] on div "Material ativo 30033883 - (SAP Legado: 50840641) - CX CART ORIG 473ML C12 SLK N…" at bounding box center [457, 239] width 611 height 32
copy span "CX CART ORIG 473ML C12 SLK NIV24"
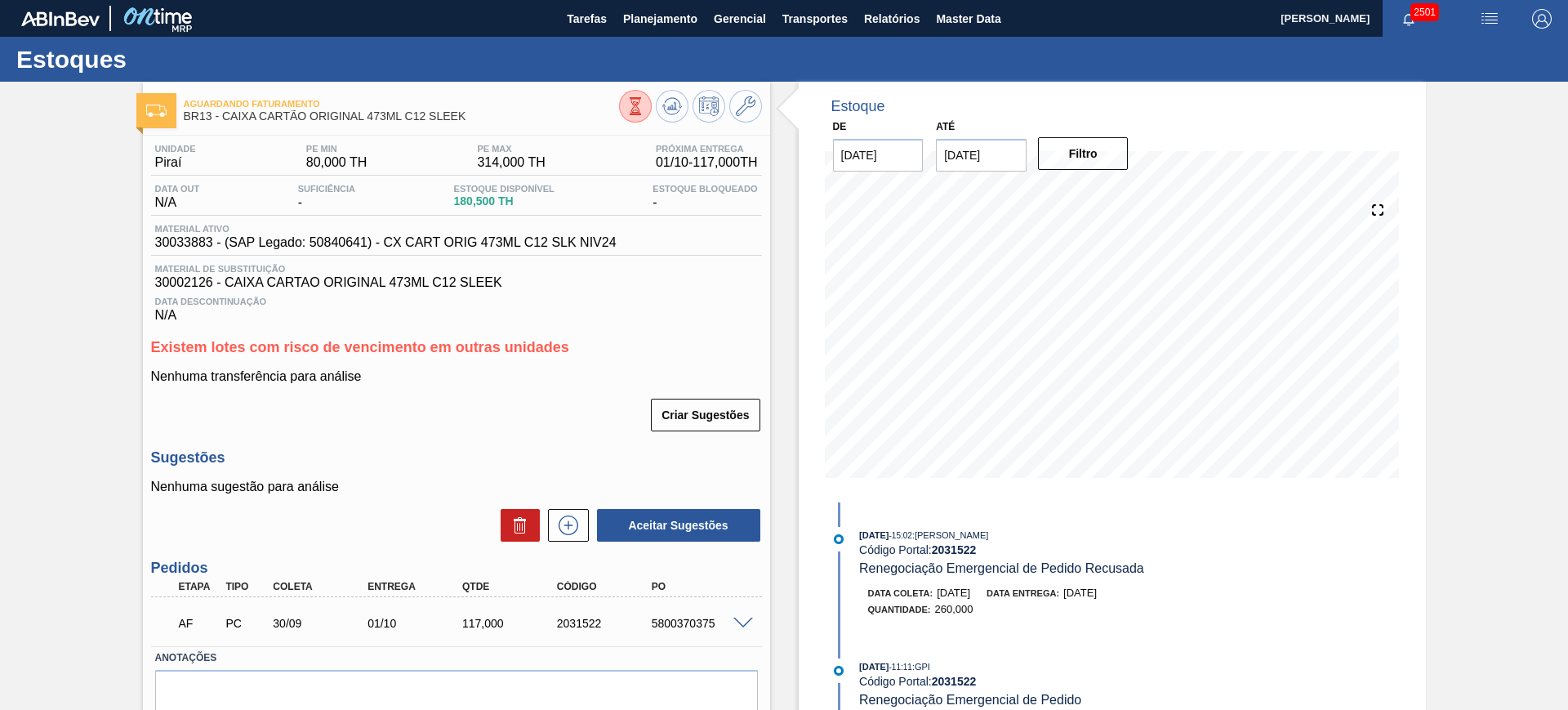
click at [646, 336] on div "Unidade Piraí PE MIN 80,000 TH PE MAX 314,000 TH Próxima Entrega 01/10 - 117,00…" at bounding box center [456, 454] width 627 height 636
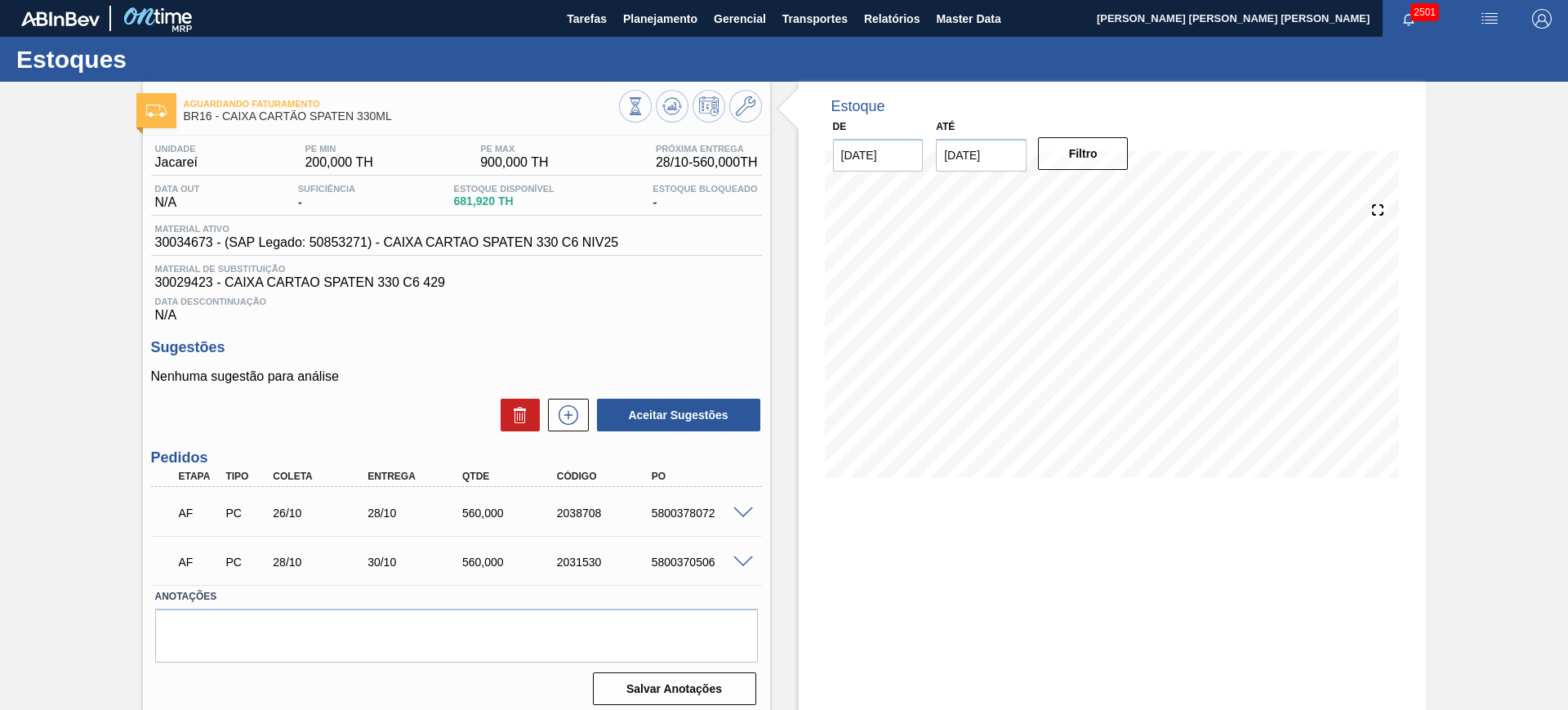
click at [742, 511] on span at bounding box center [743, 513] width 20 height 12
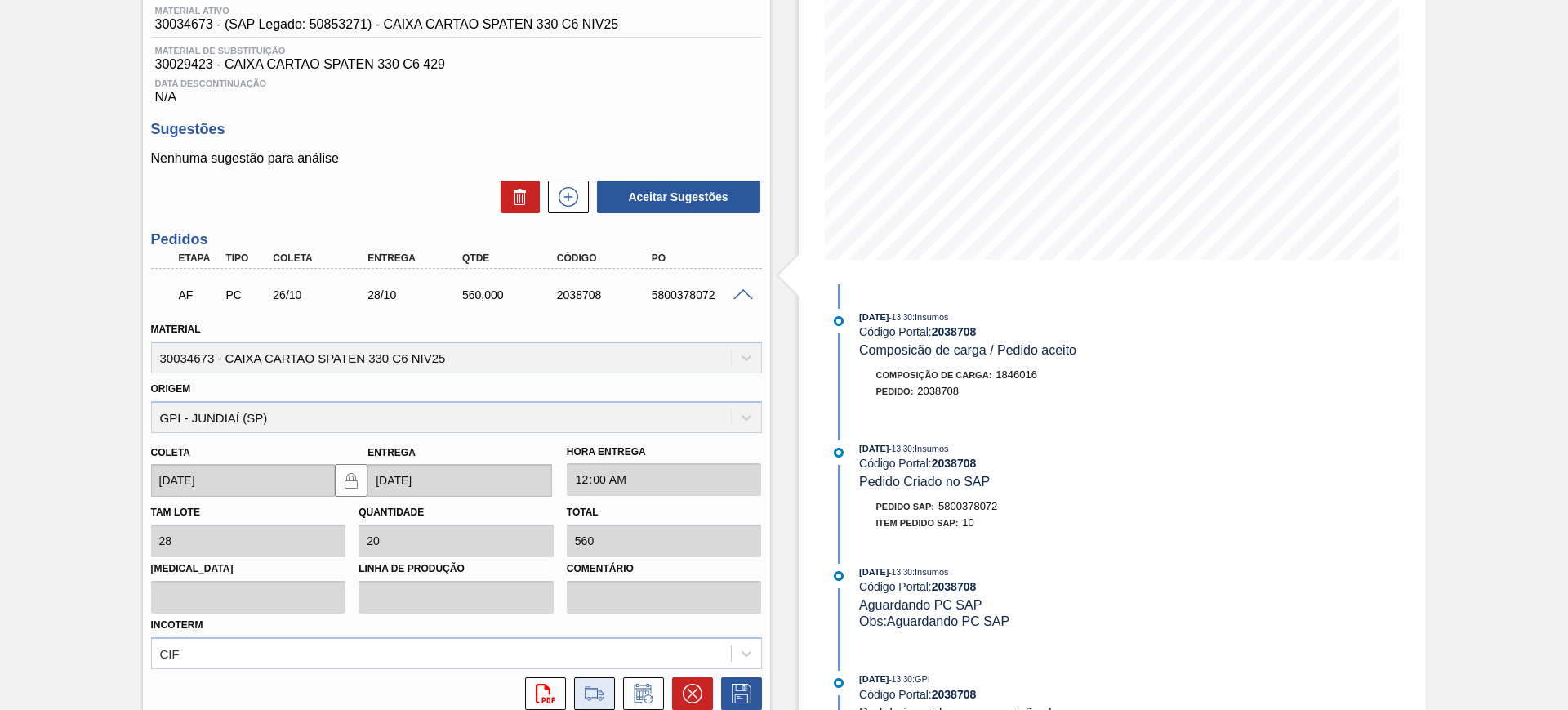
scroll to position [306, 0]
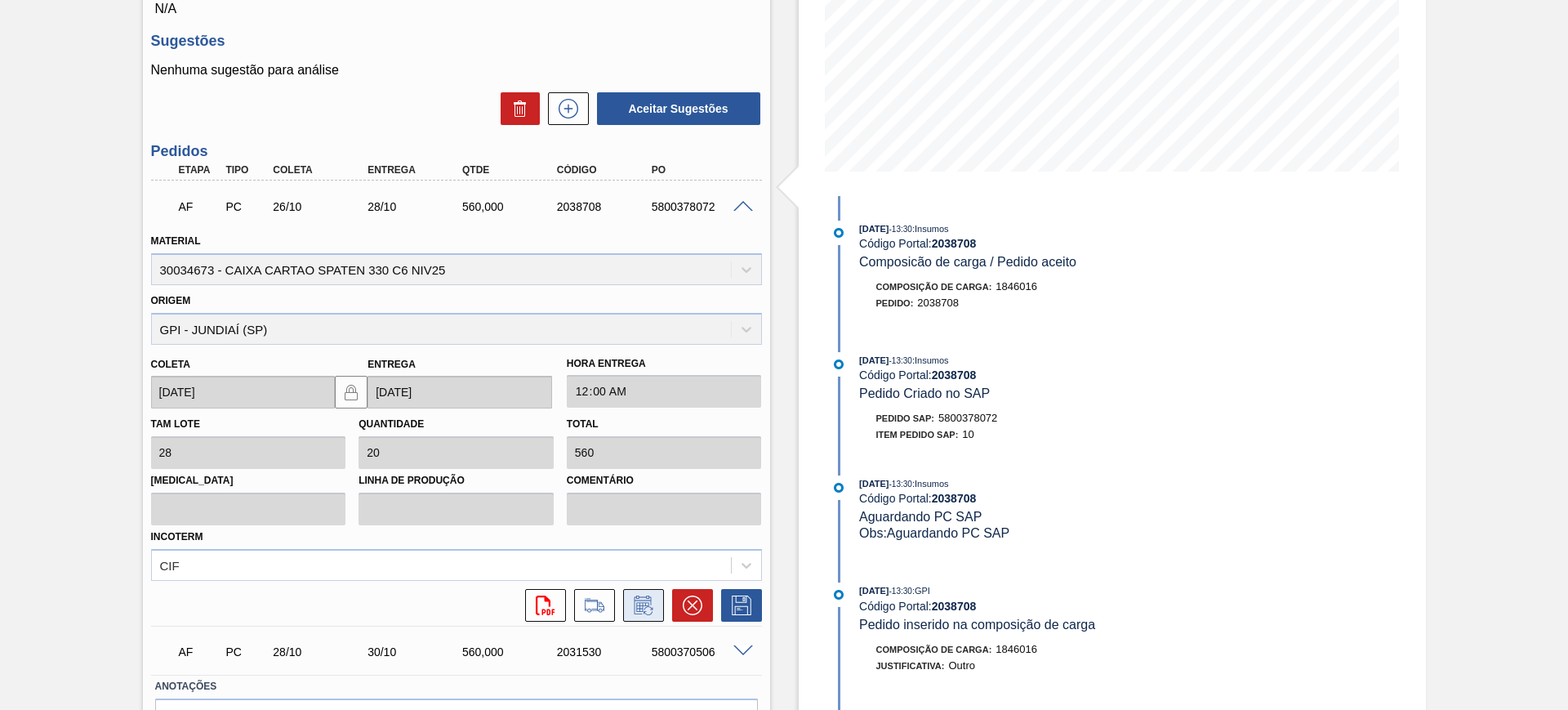
click at [631, 603] on icon at bounding box center [644, 606] width 27 height 20
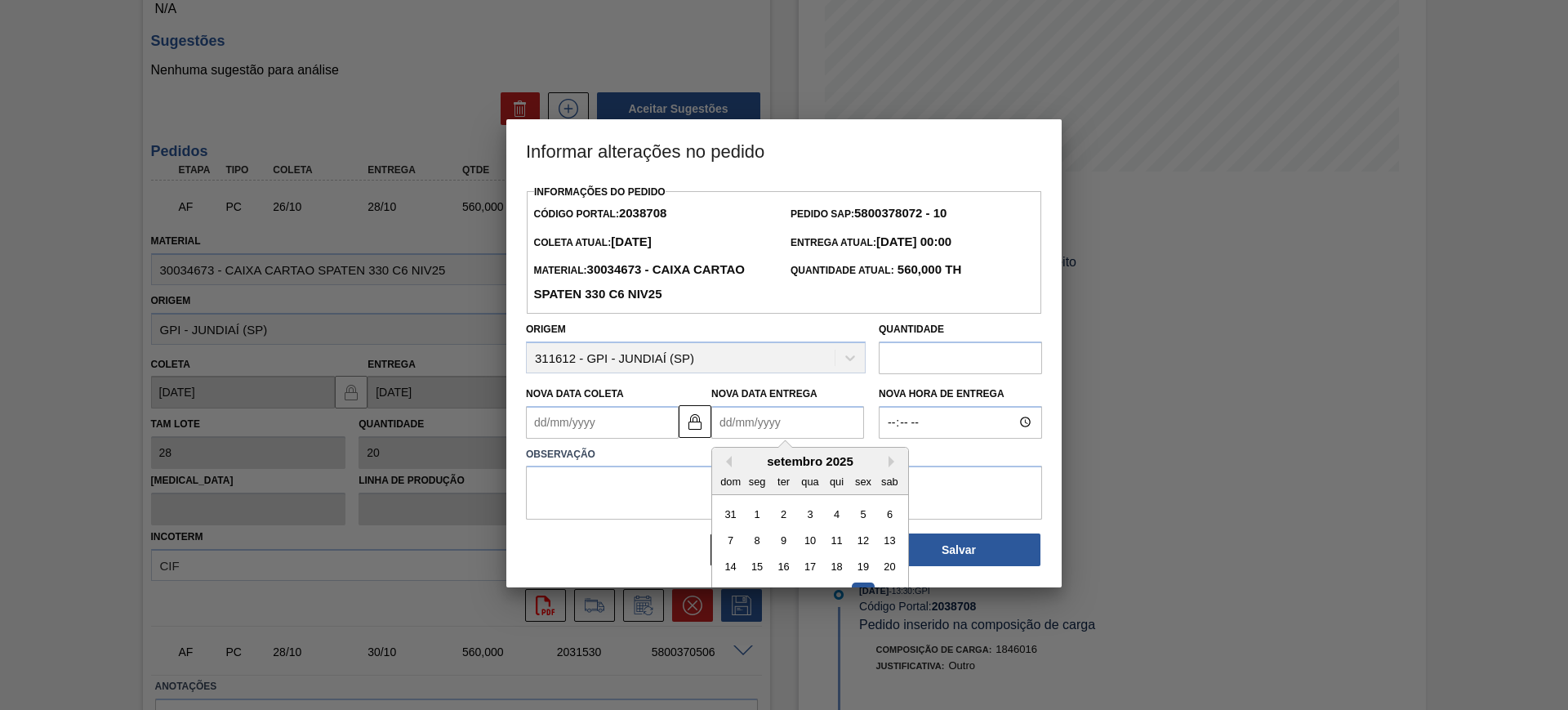
click at [786, 432] on Entrega2038708 "Nova Data Entrega" at bounding box center [787, 421] width 153 height 32
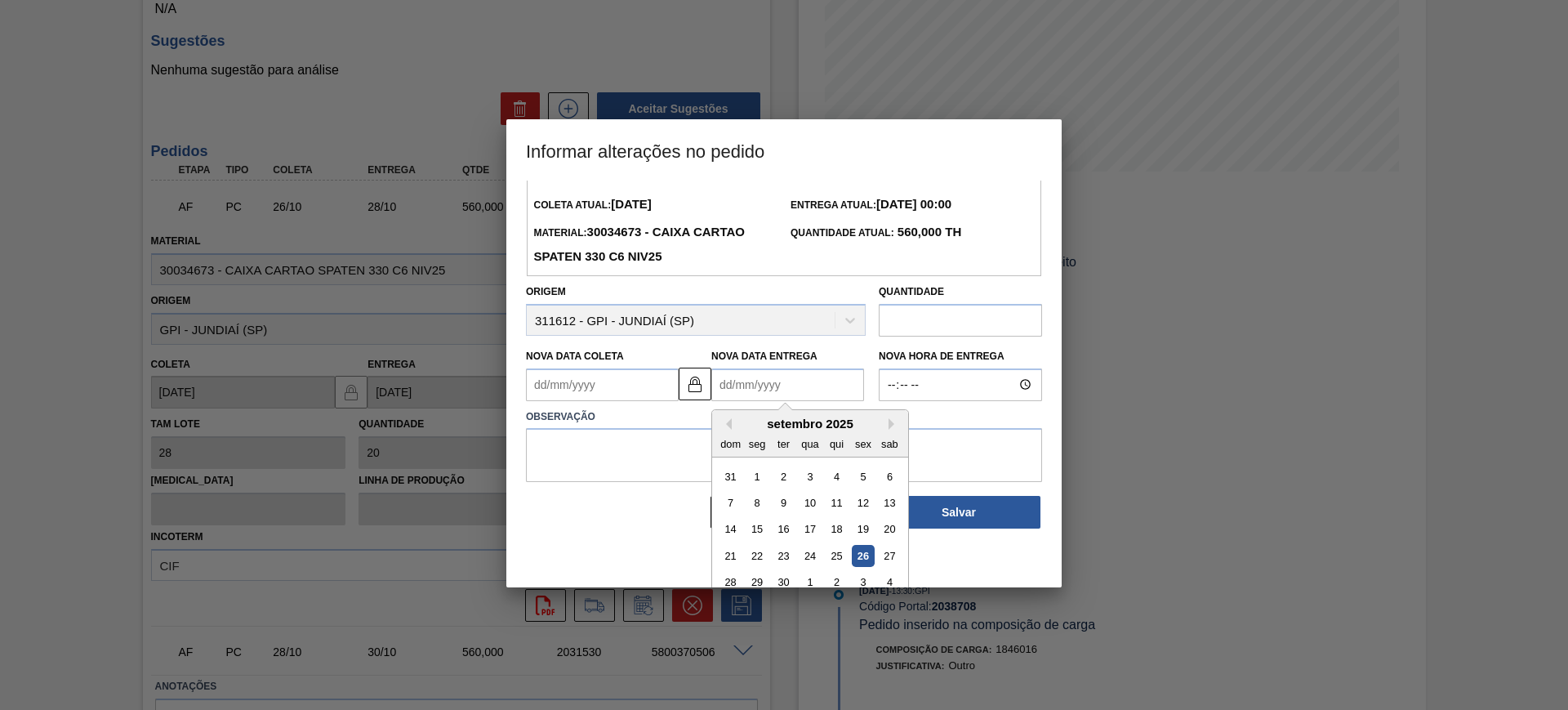
scroll to position [55, 0]
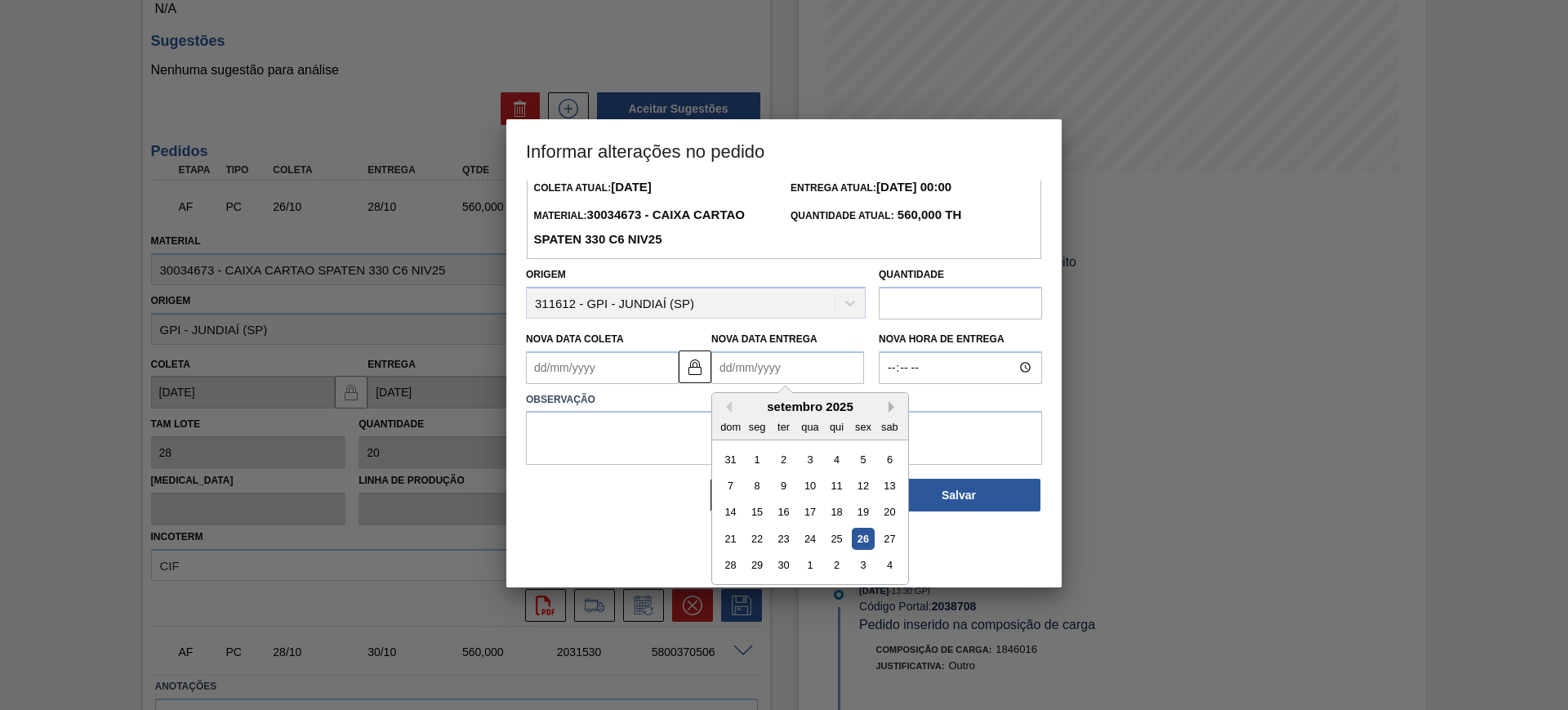
click at [893, 407] on button "Next Month" at bounding box center [895, 407] width 12 height 12
click at [762, 518] on div "13" at bounding box center [757, 512] width 22 height 22
type Coleta2038708 "[DATE]"
type Entrega2038708 "[DATE]"
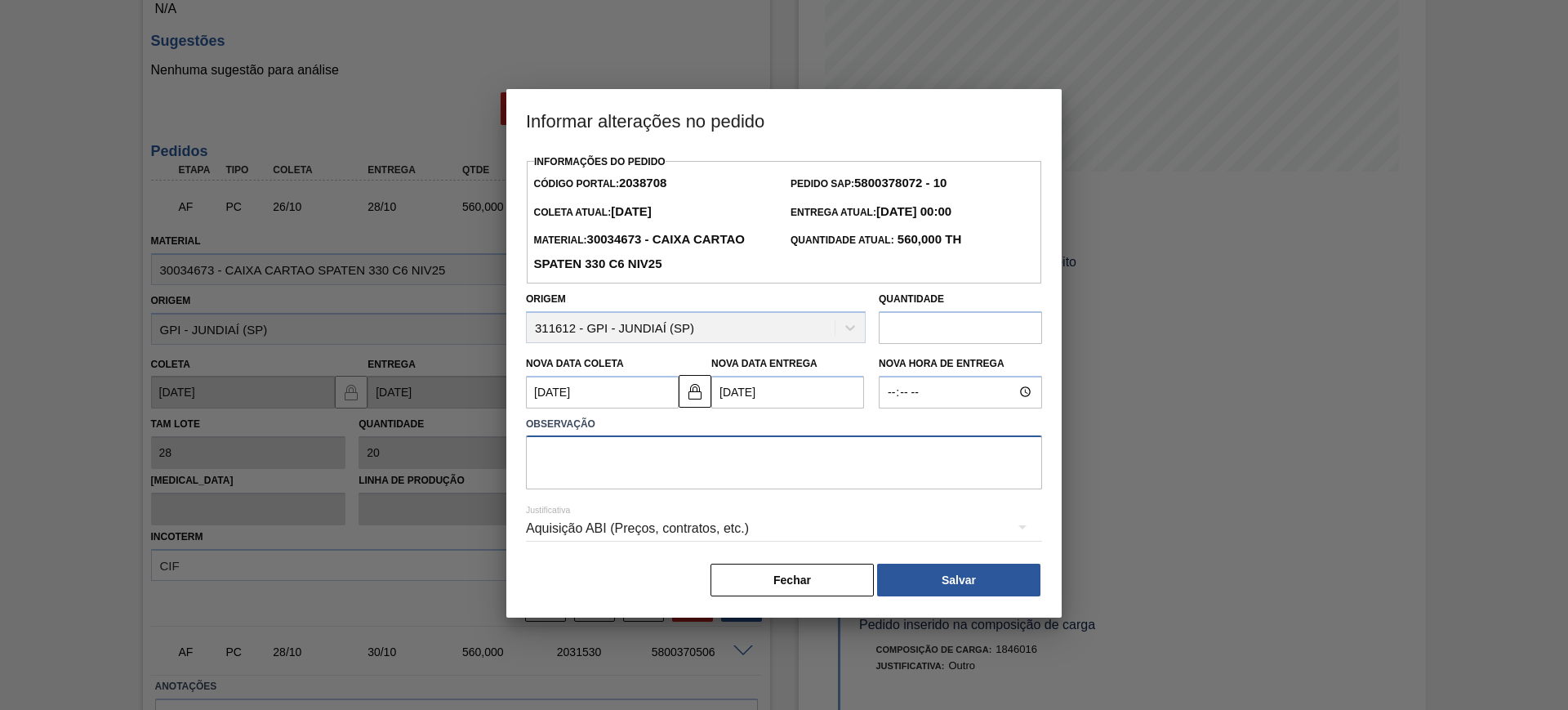
click at [741, 475] on textarea at bounding box center [784, 462] width 516 height 54
type textarea "AJUSTE DATA"
click at [693, 528] on div "Aquisição ABI (Preços, contratos, etc.)" at bounding box center [784, 529] width 516 height 45
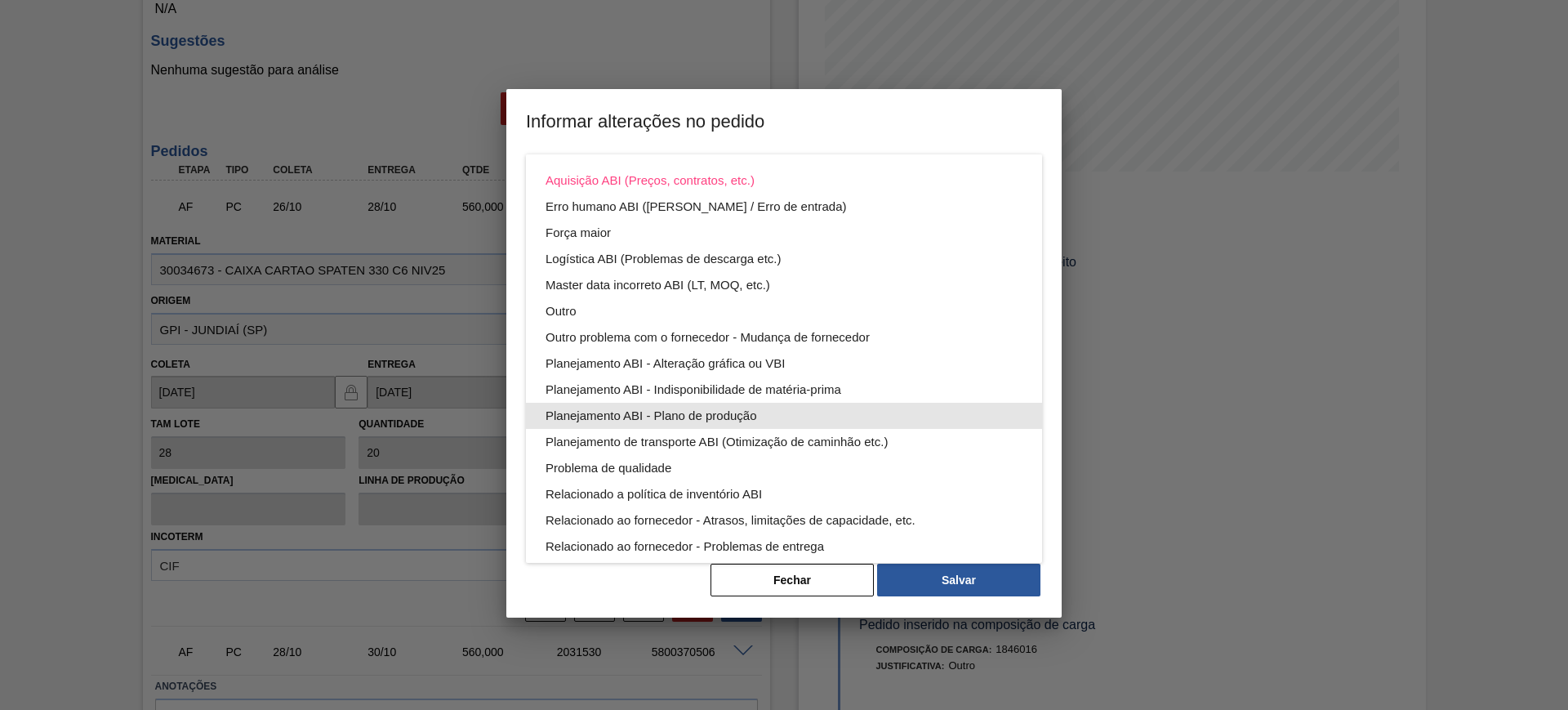
click at [857, 415] on div "Planejamento ABI - Plano de produção" at bounding box center [784, 416] width 477 height 27
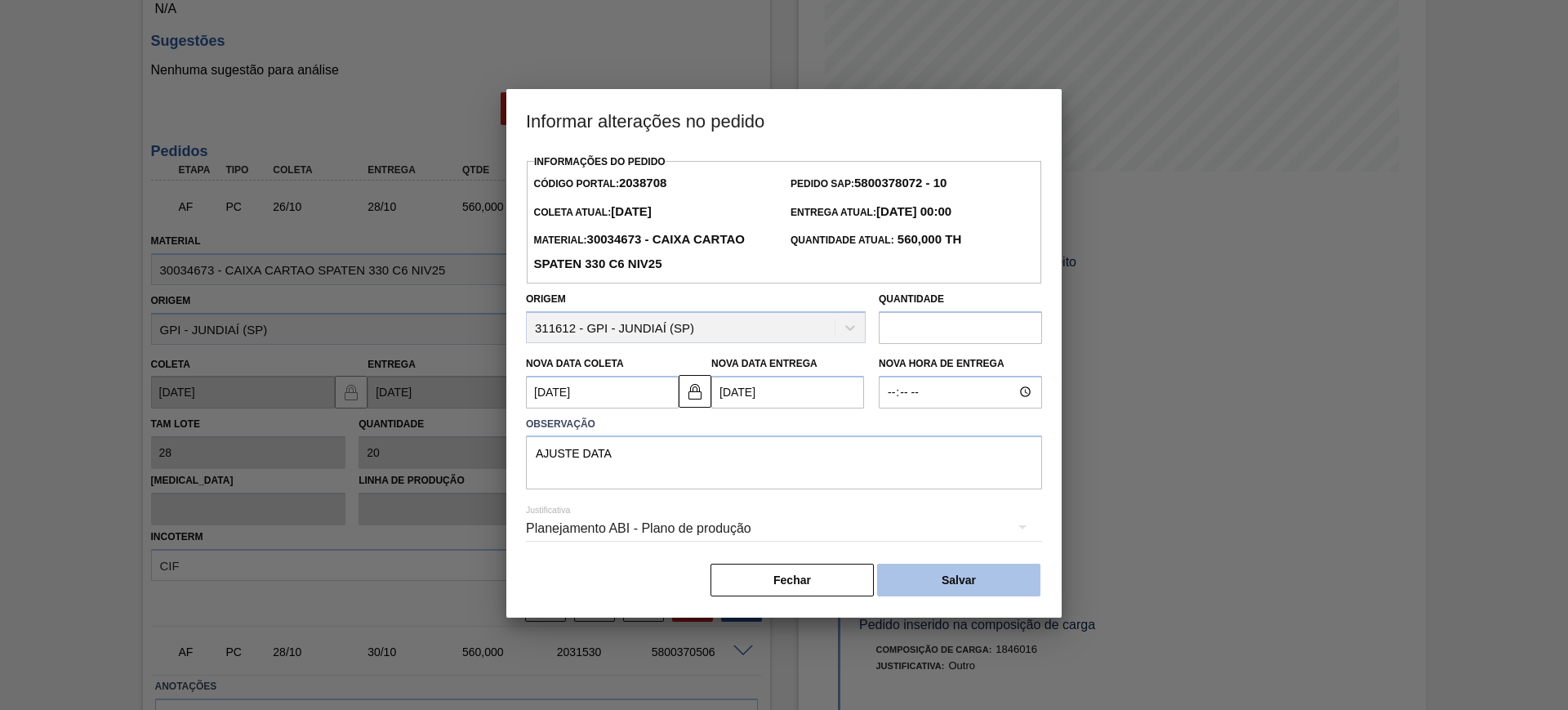
click at [963, 577] on button "Salvar" at bounding box center [959, 580] width 163 height 32
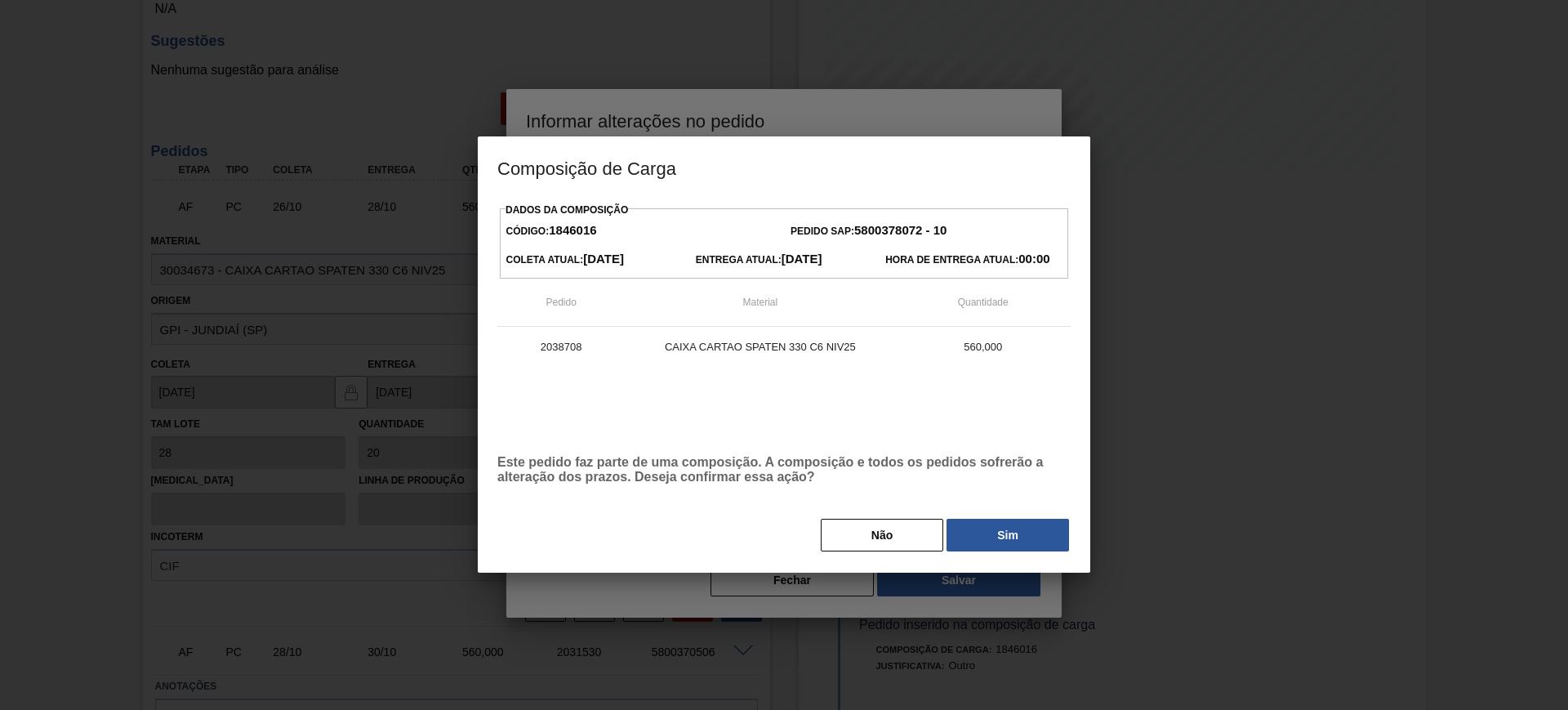
click at [996, 546] on button "Sim" at bounding box center [1008, 535] width 122 height 32
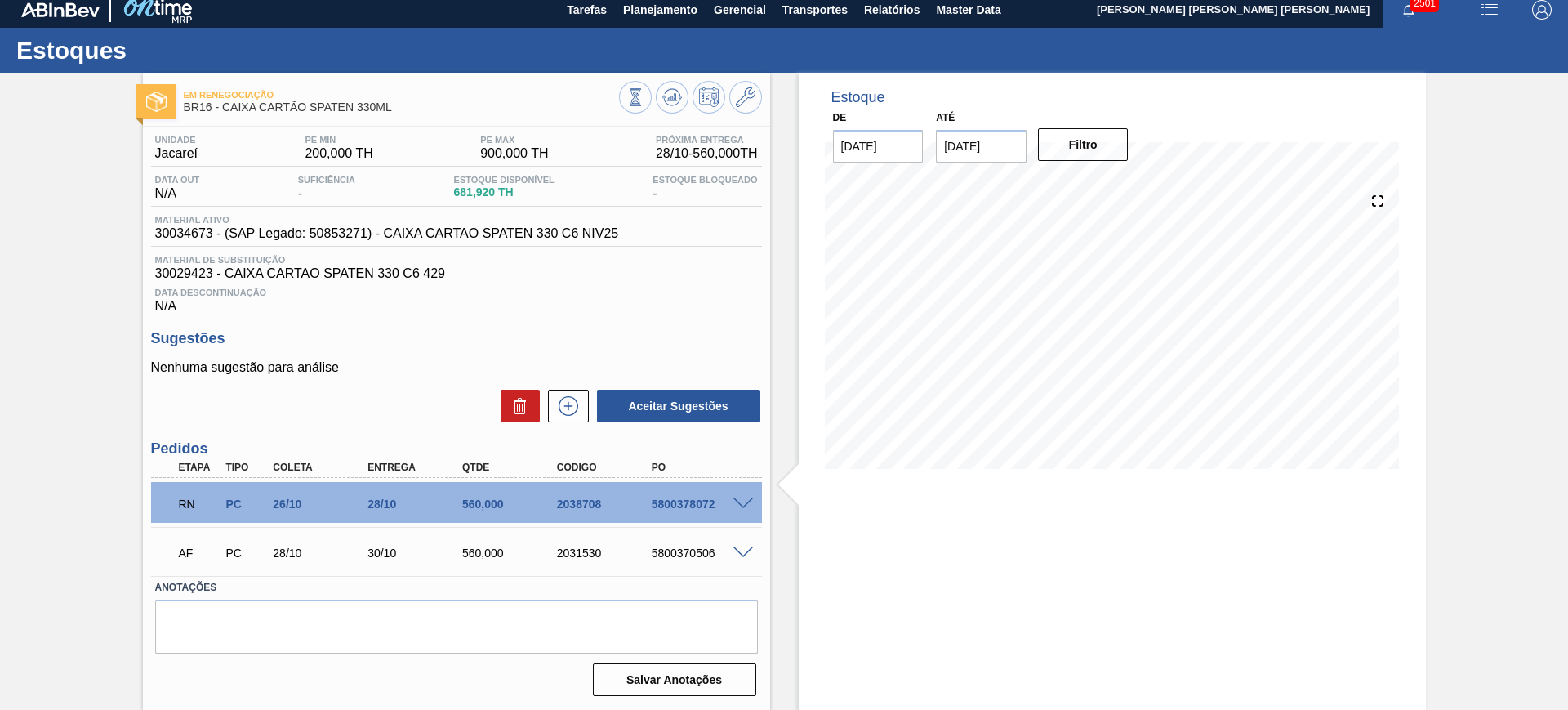
scroll to position [9, 0]
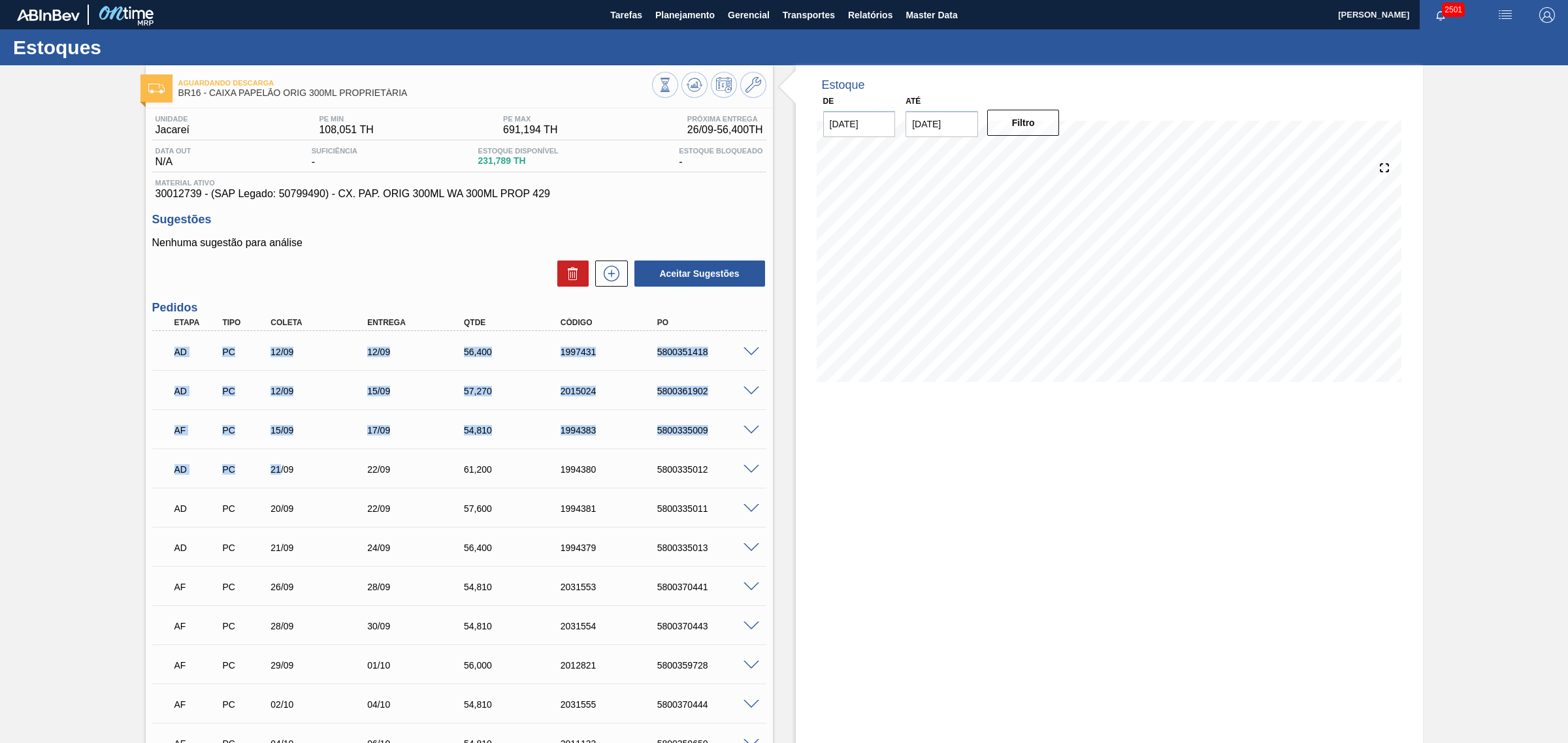
drag, startPoint x: 193, startPoint y: 371, endPoint x: 286, endPoint y: 456, distance: 126.0
